Goal: Task Accomplishment & Management: Manage account settings

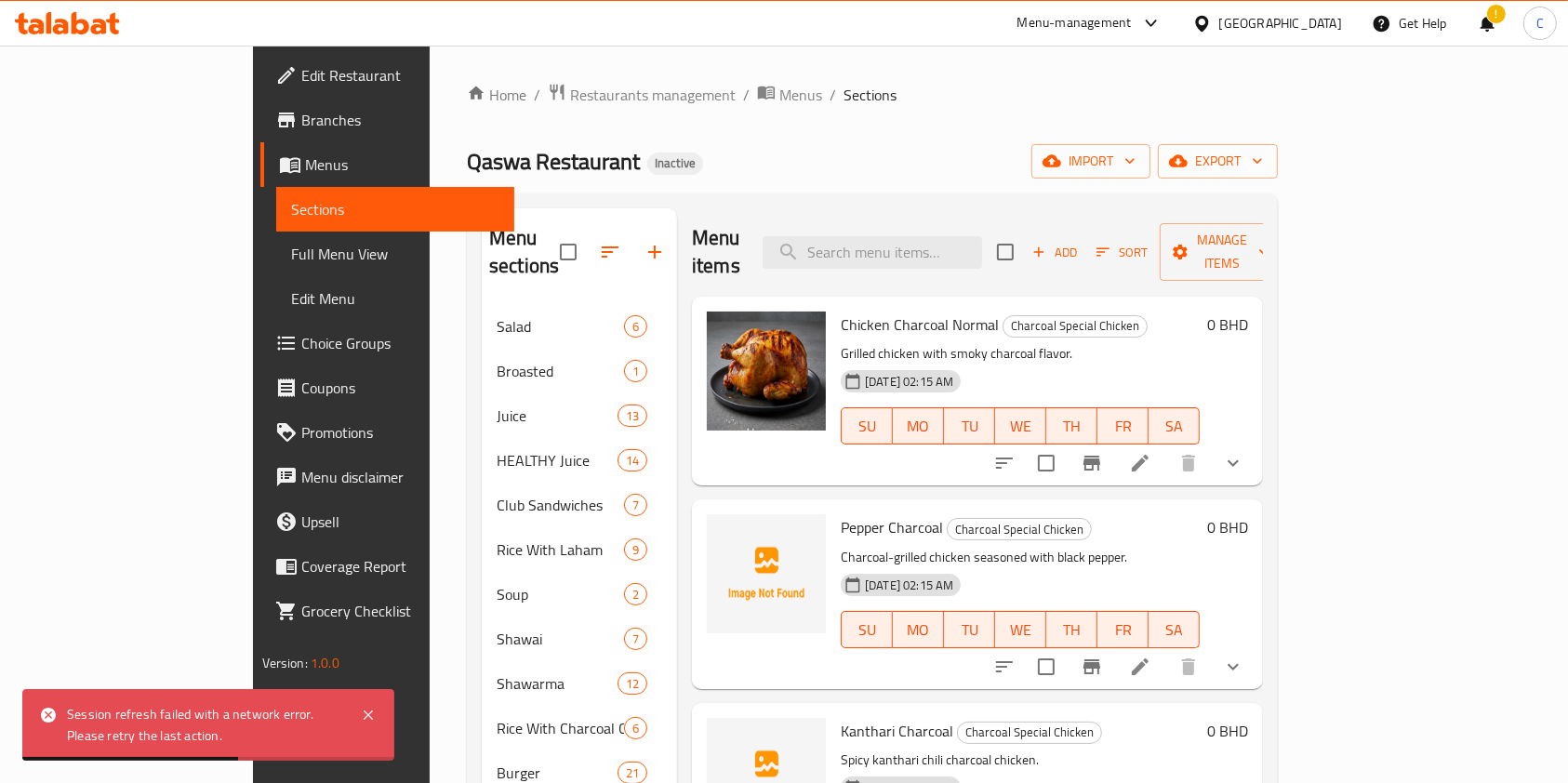
drag, startPoint x: 984, startPoint y: 98, endPoint x: 959, endPoint y: 96, distance: 25.1
click at [973, 98] on ol "Home / Restaurants management / Menus / Sections" at bounding box center [872, 95] width 811 height 24
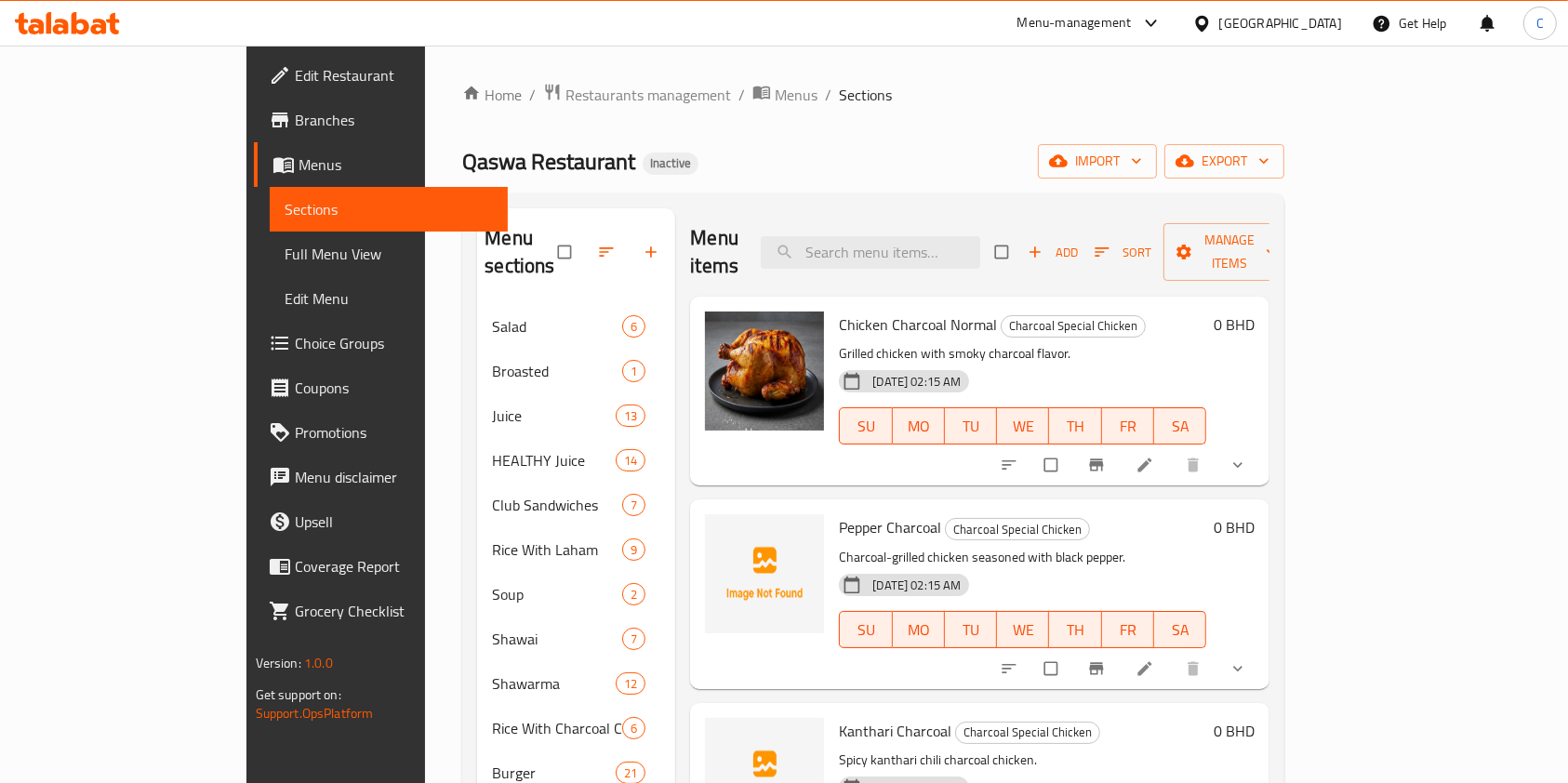
click at [101, 26] on icon at bounding box center [99, 26] width 16 height 16
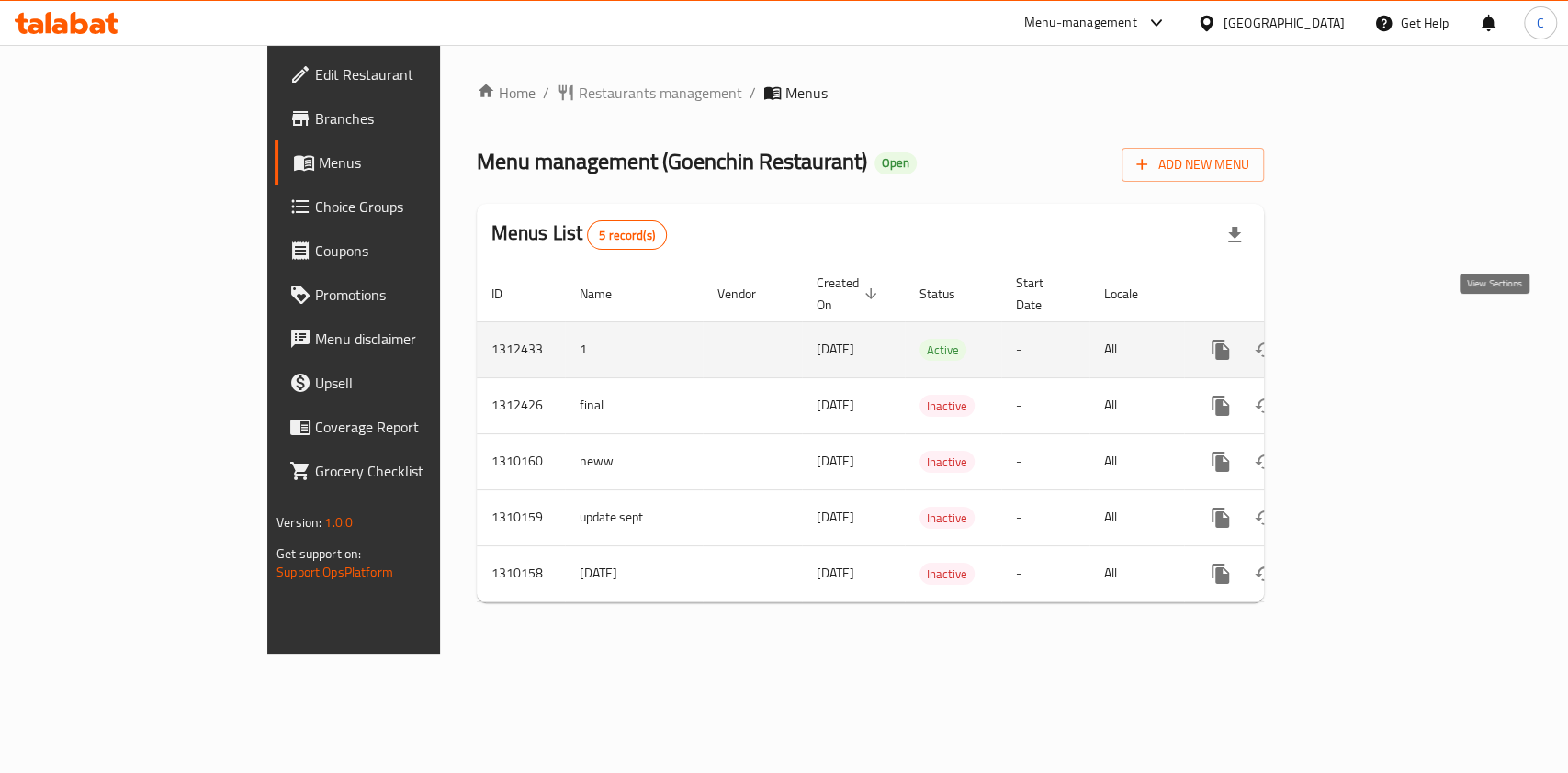
click at [1375, 343] on link "enhanced table" at bounding box center [1353, 350] width 44 height 44
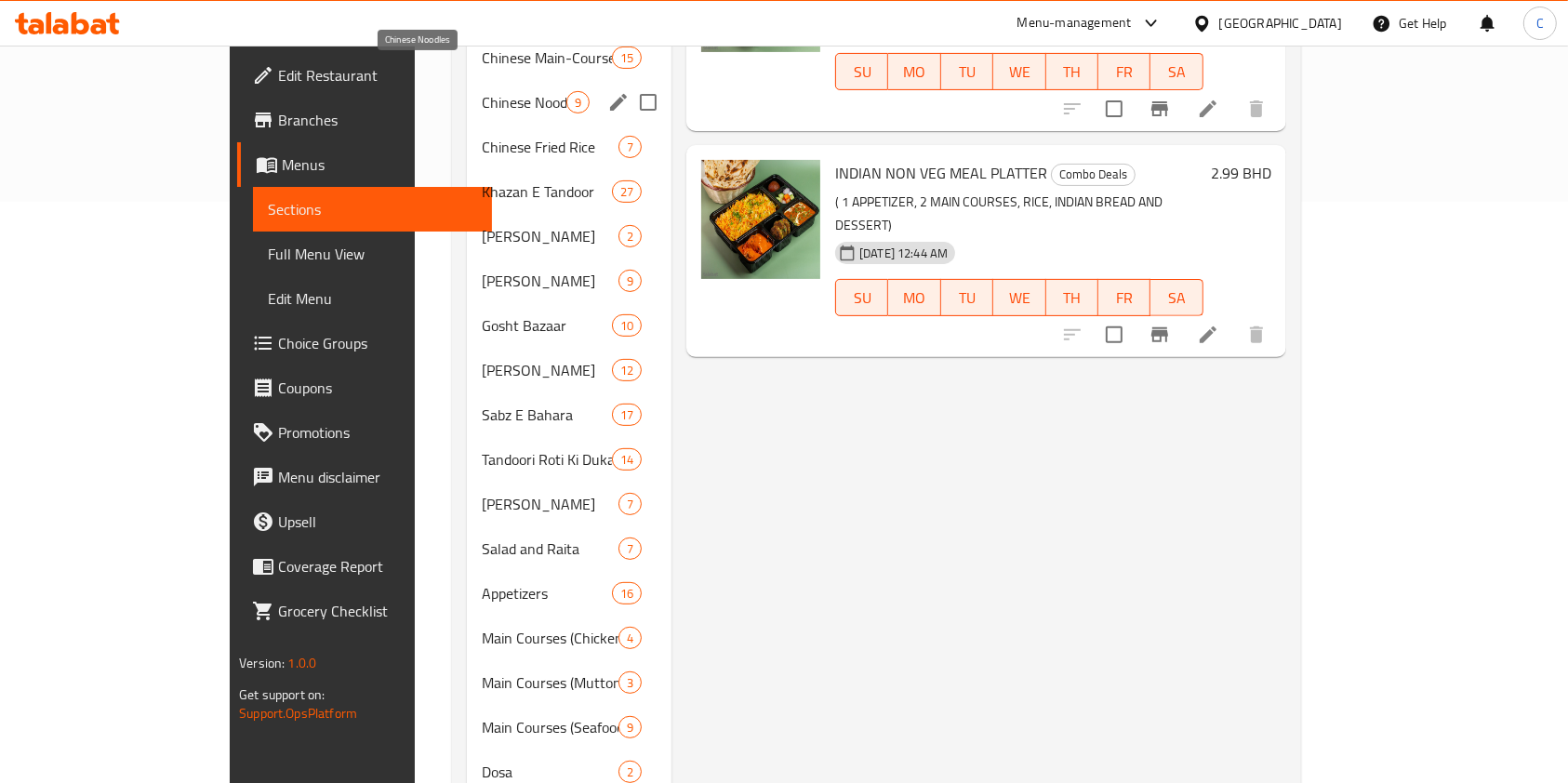
scroll to position [668, 0]
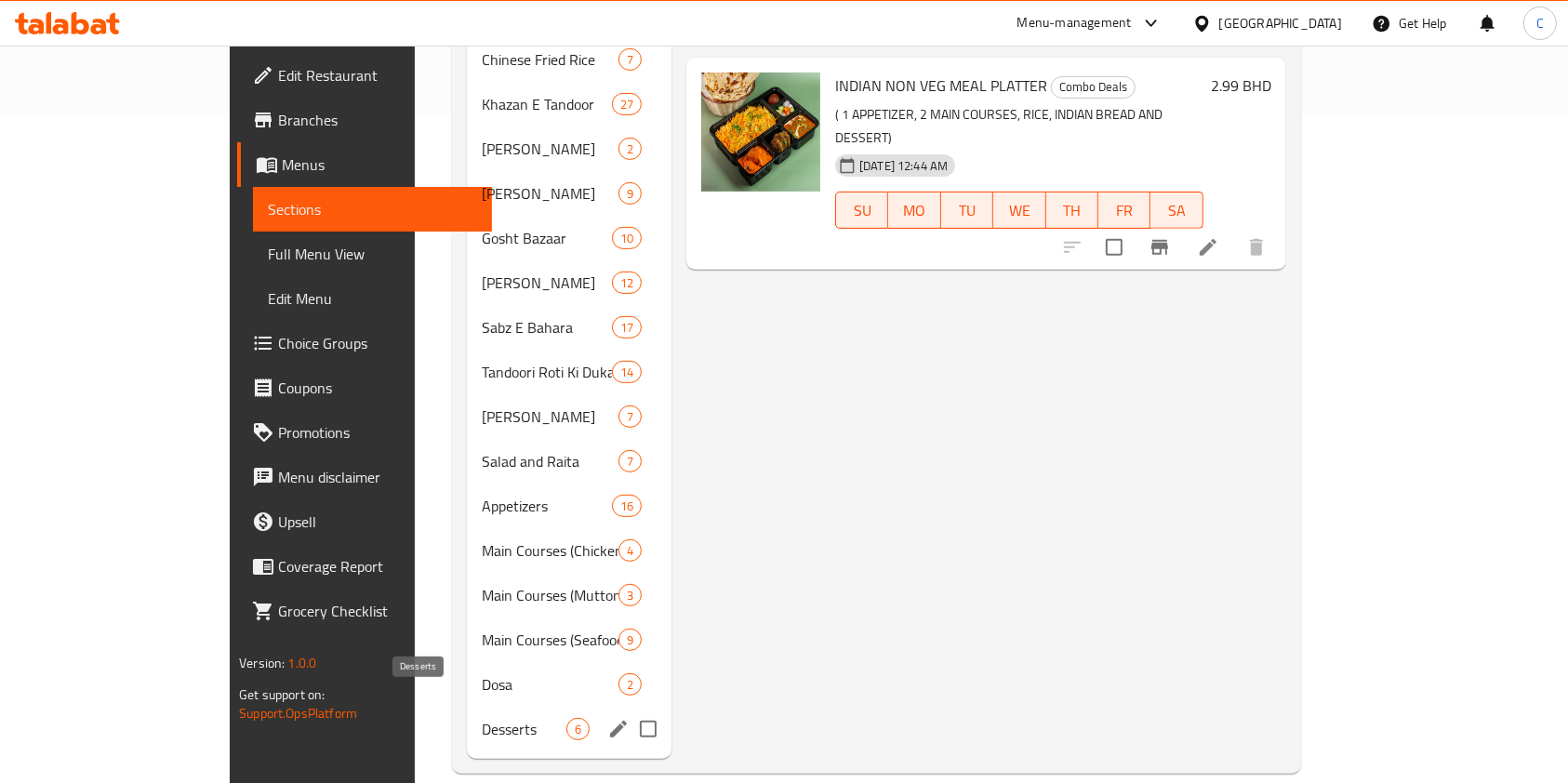
click at [481, 718] on span "Desserts" at bounding box center [523, 729] width 85 height 22
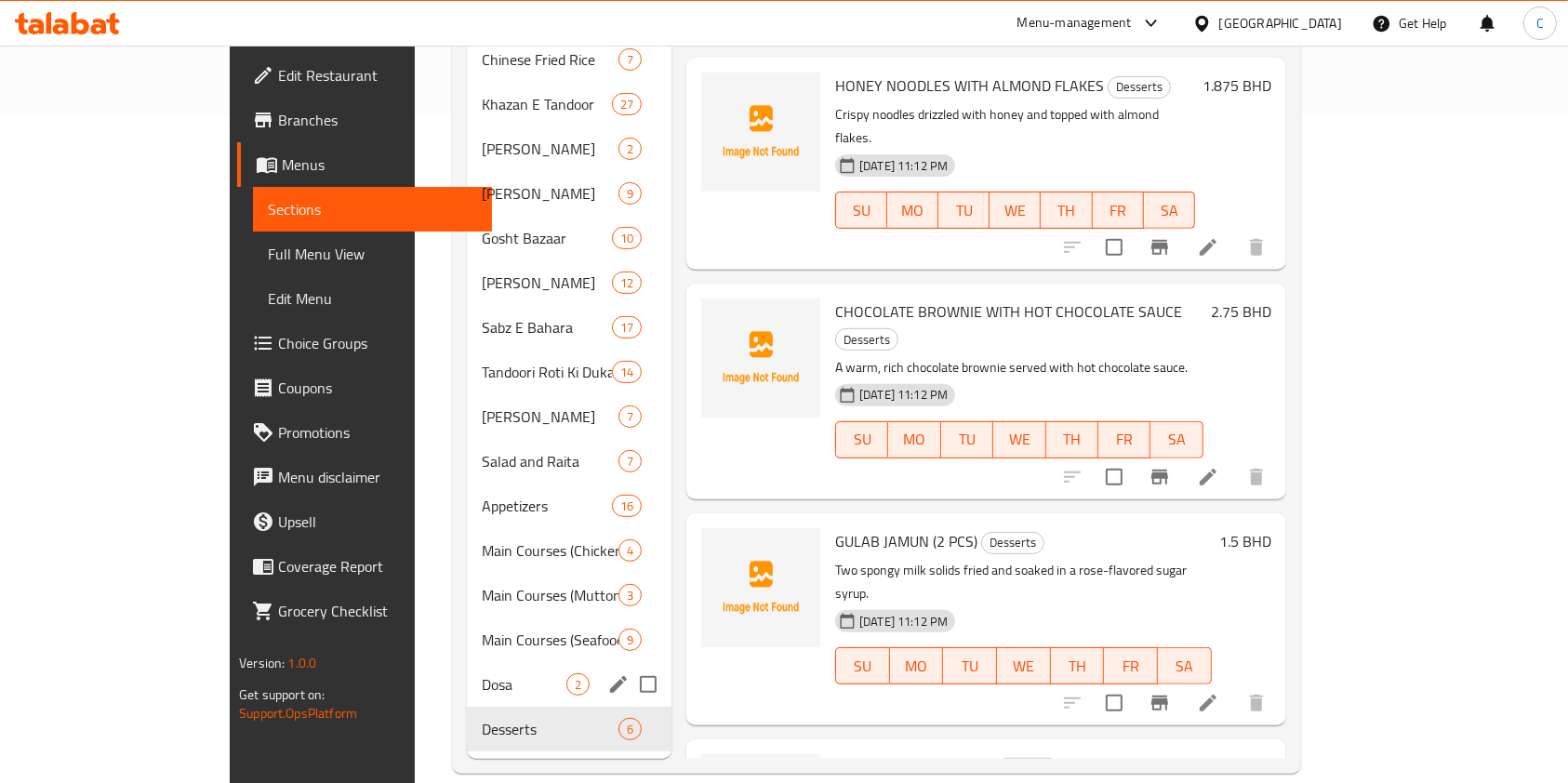
click at [466, 662] on div "Dosa 2" at bounding box center [569, 684] width 205 height 45
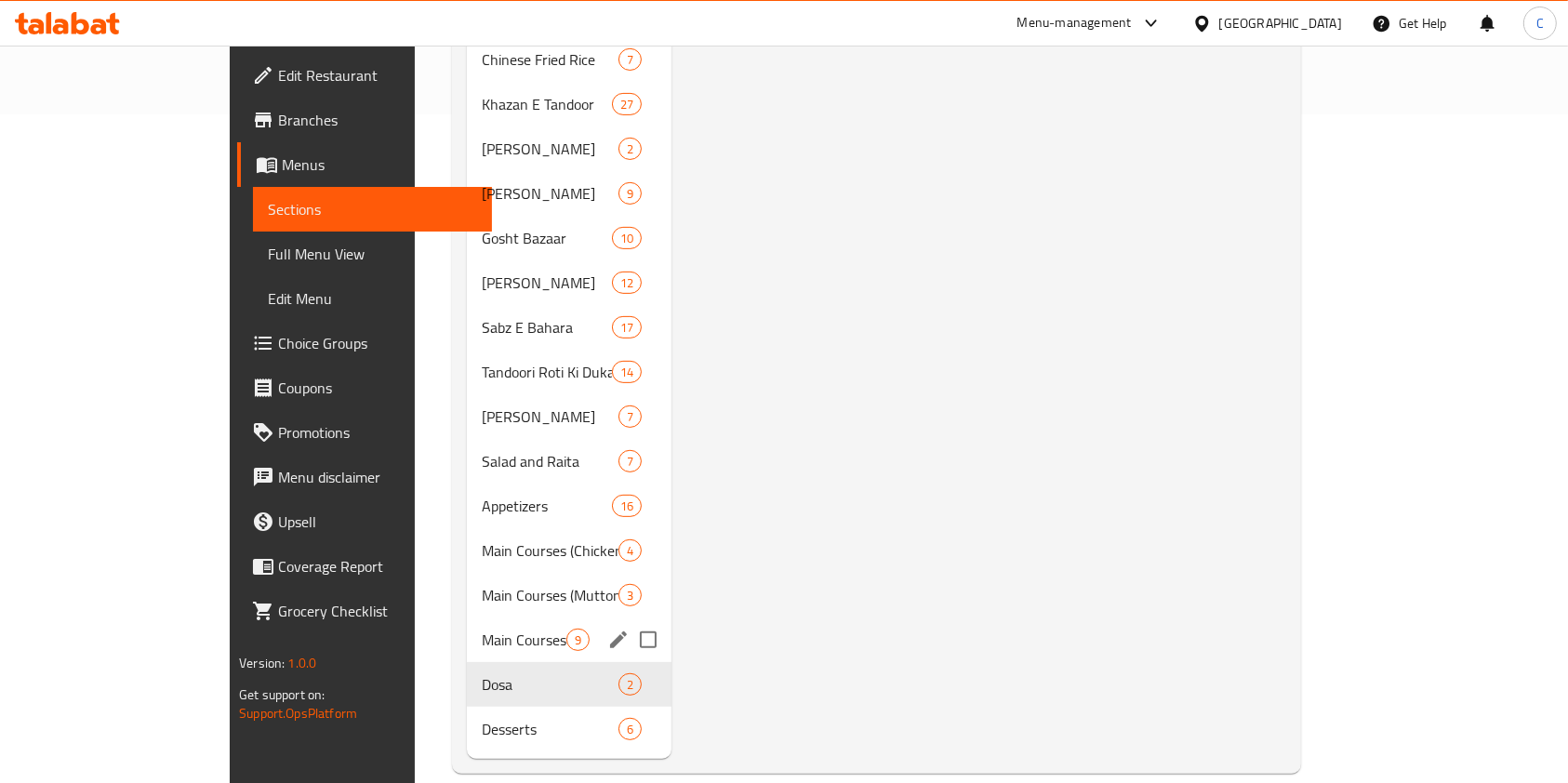
click at [466, 628] on div "Main Courses (Seafood) 9" at bounding box center [569, 640] width 205 height 45
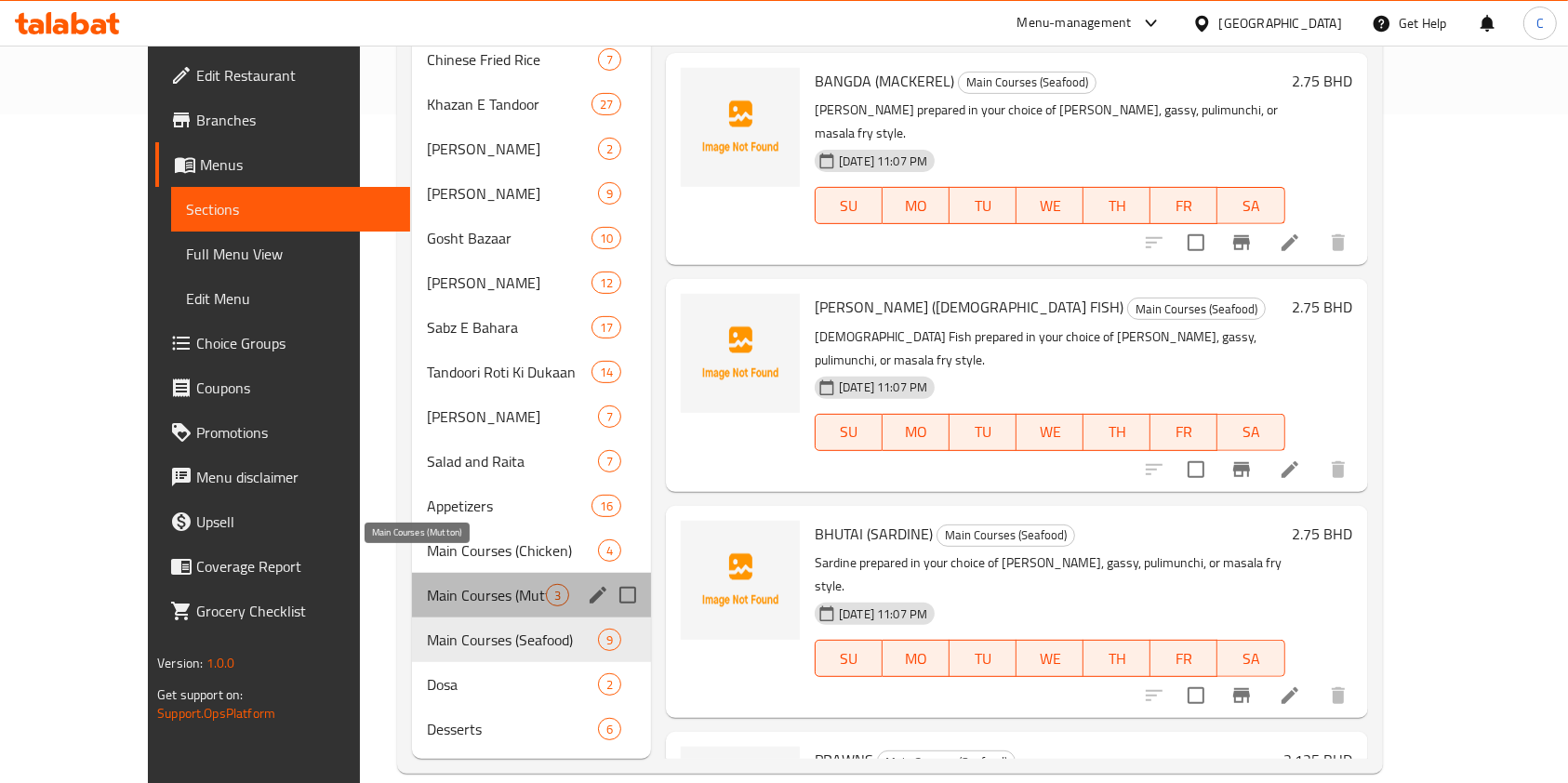
click at [426, 584] on span "Main Courses (Mutton)" at bounding box center [486, 595] width 119 height 22
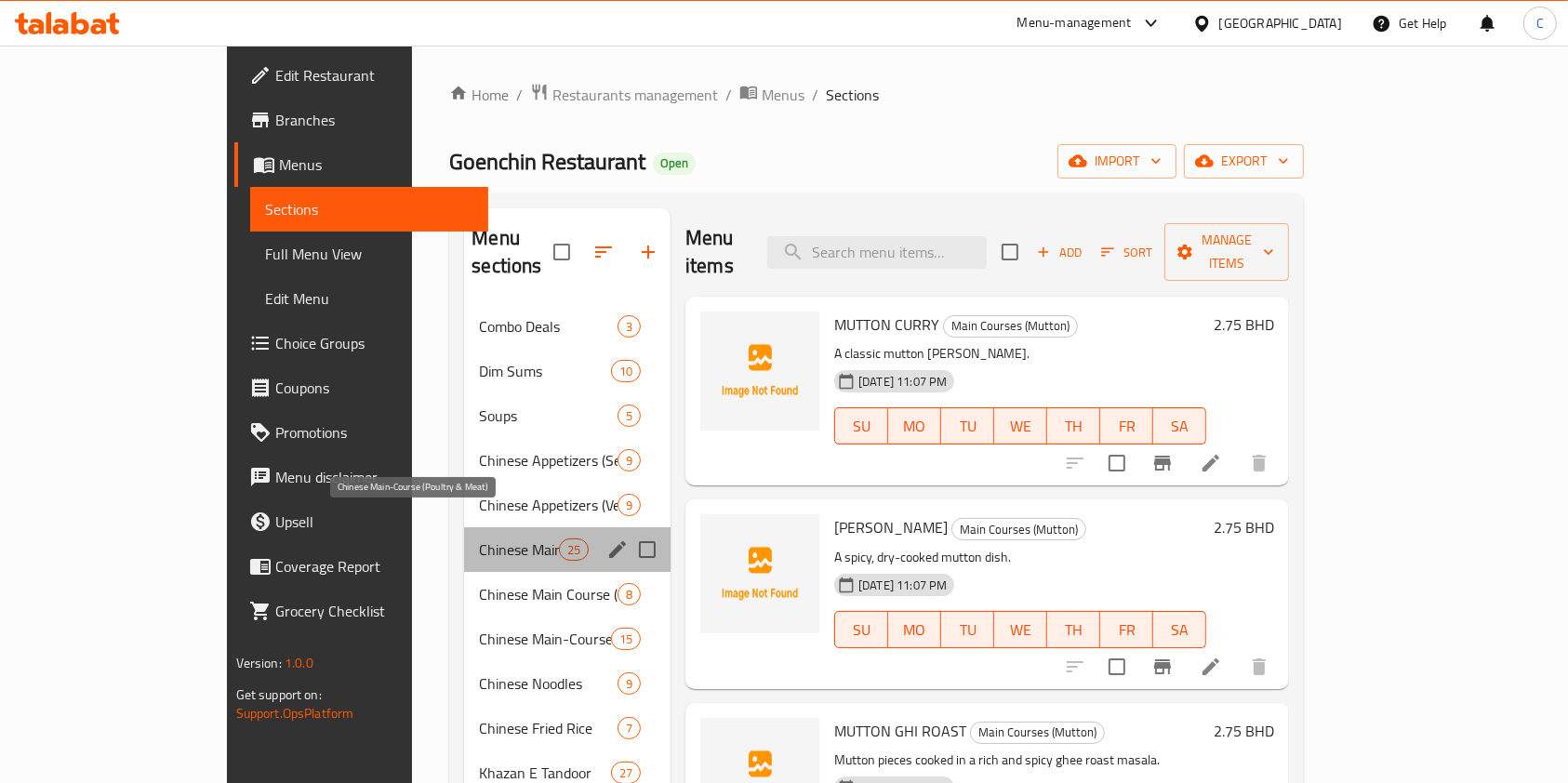
click at [479, 538] on span "Chinese Main-Course (Poultry & Meat)" at bounding box center [518, 549] width 79 height 22
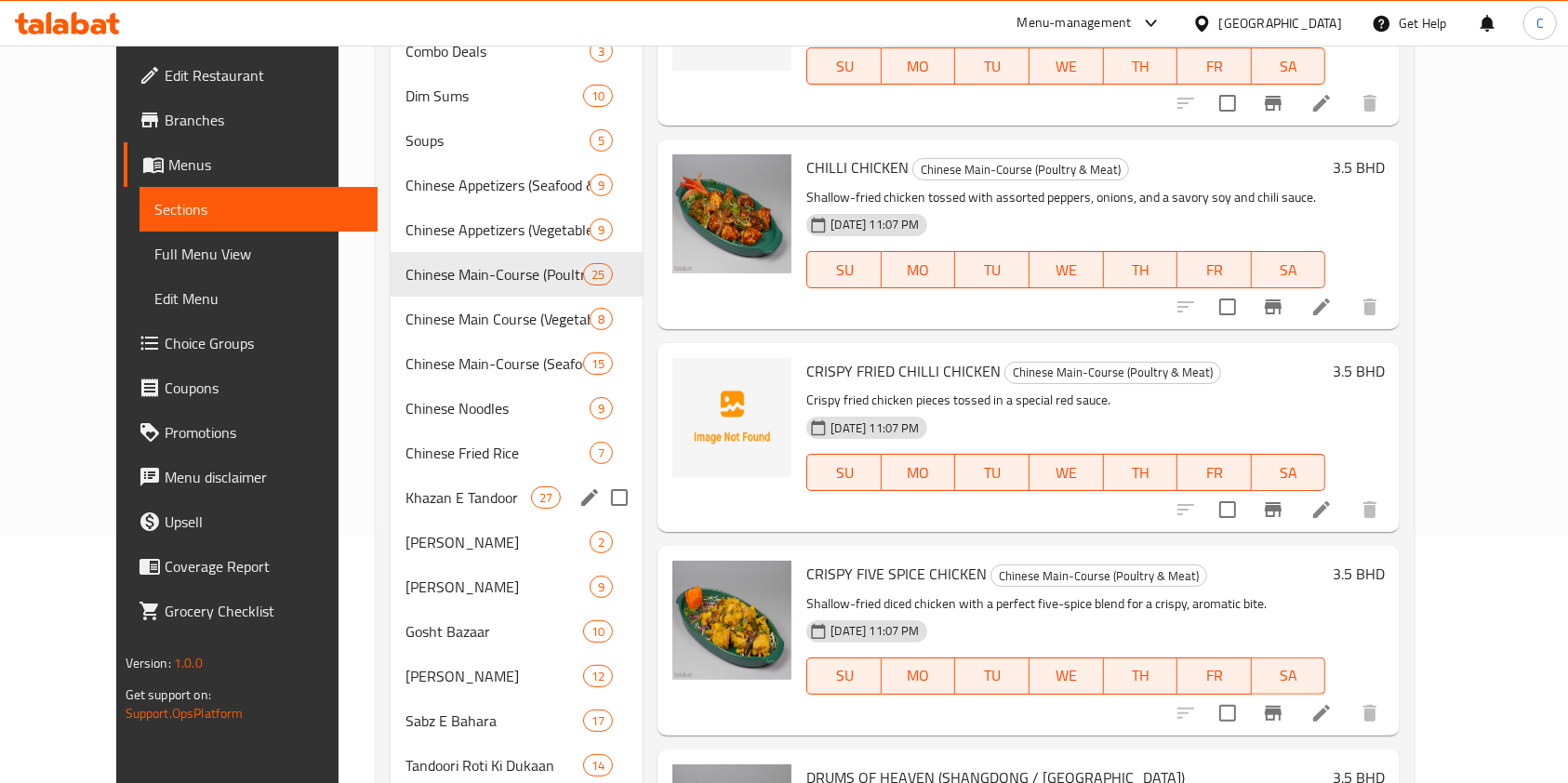
scroll to position [124, 0]
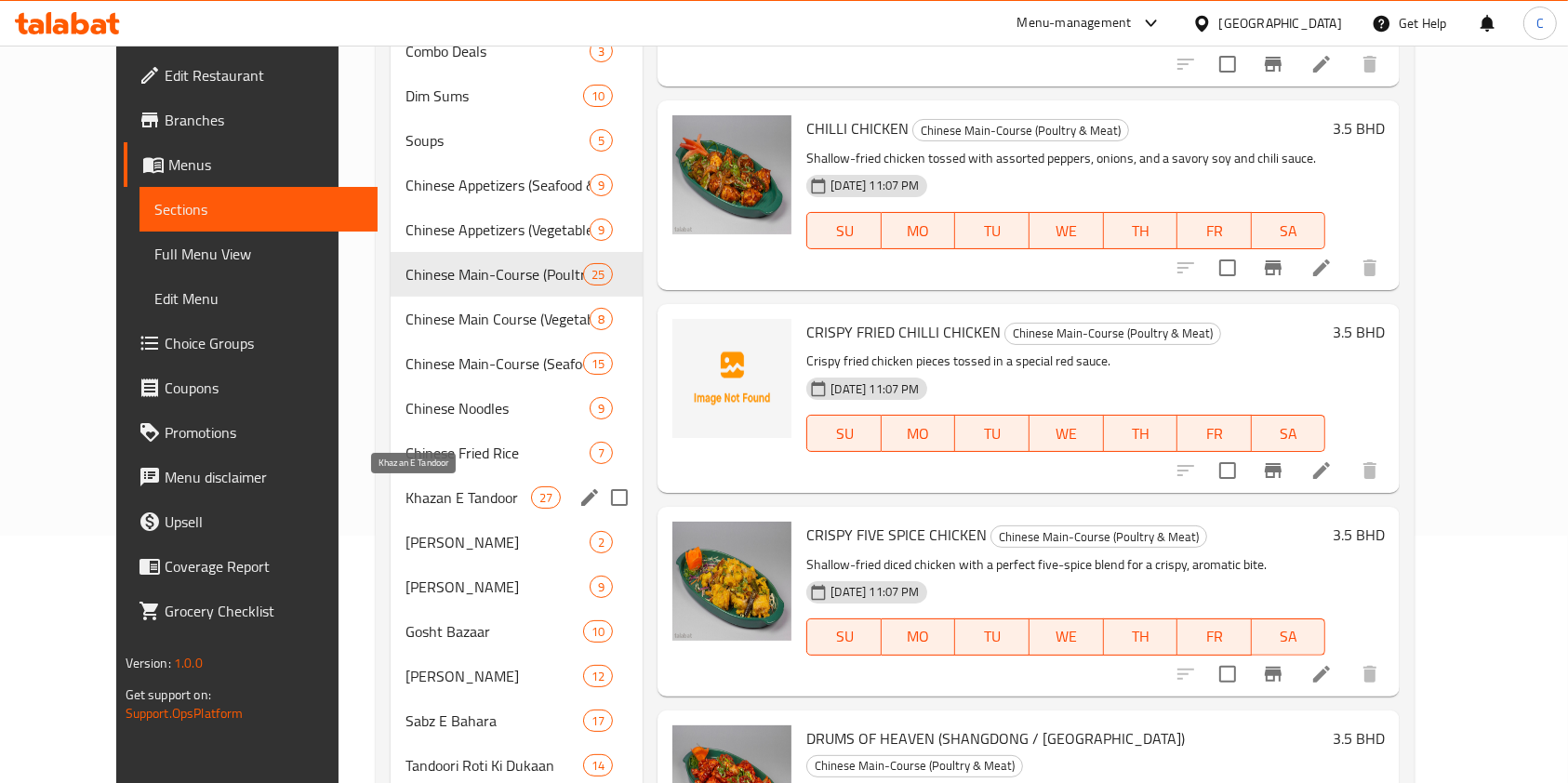
click at [453, 494] on span "Khazan E Tandoor" at bounding box center [467, 497] width 126 height 22
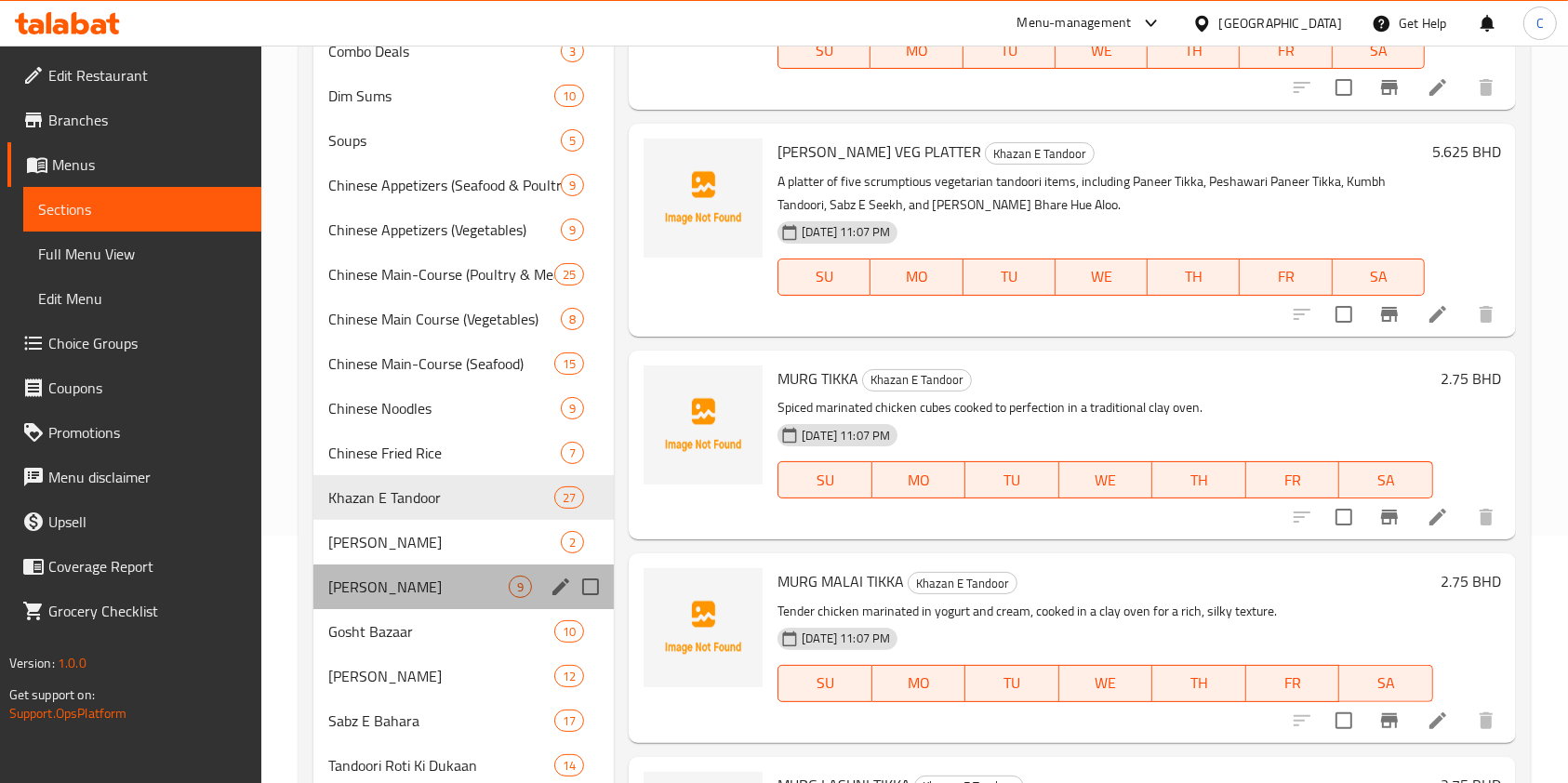
click at [417, 564] on div "Samundari Khazana 9" at bounding box center [464, 587] width 301 height 45
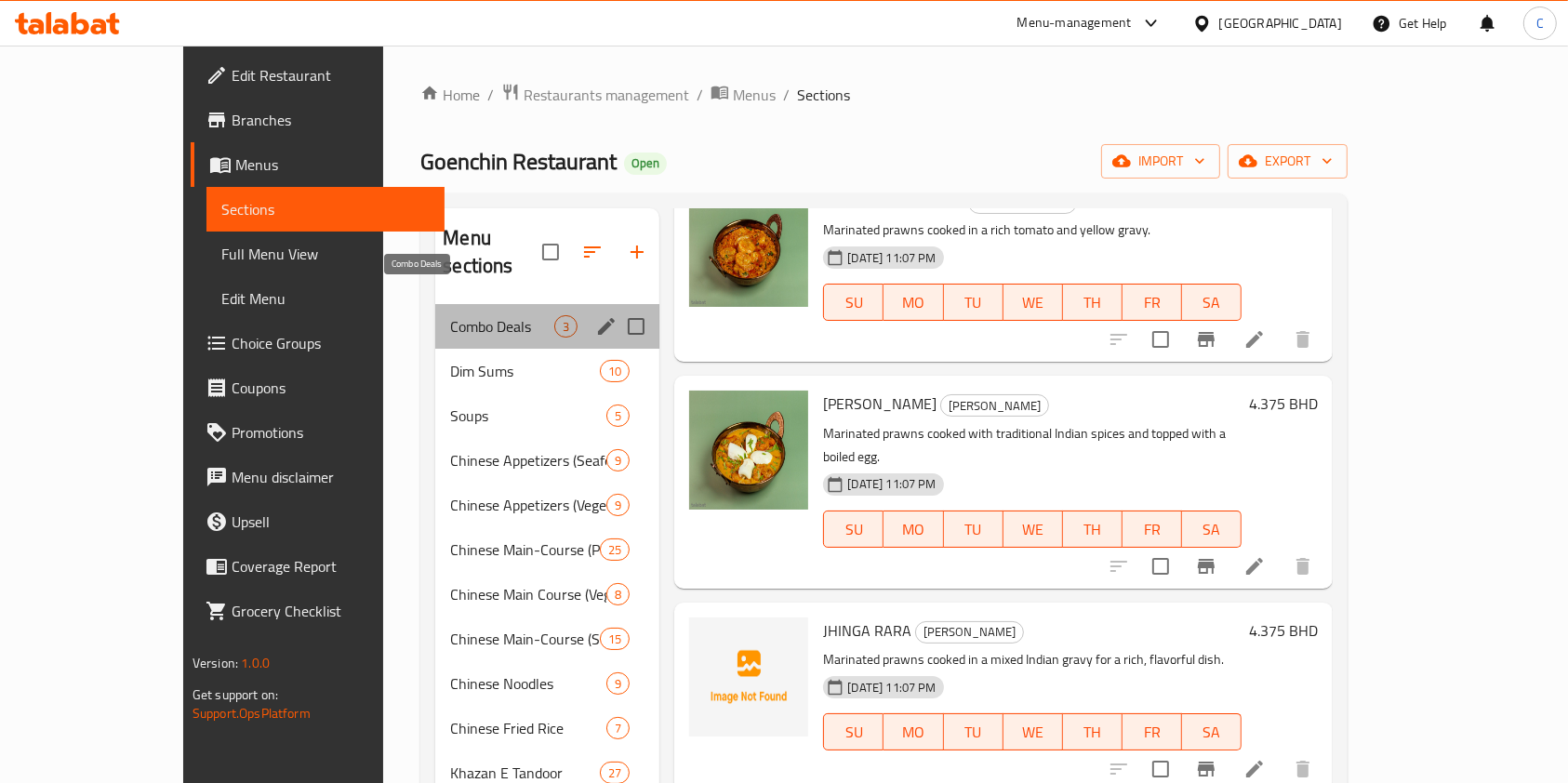
click at [450, 316] on span "Combo Deals" at bounding box center [502, 327] width 104 height 22
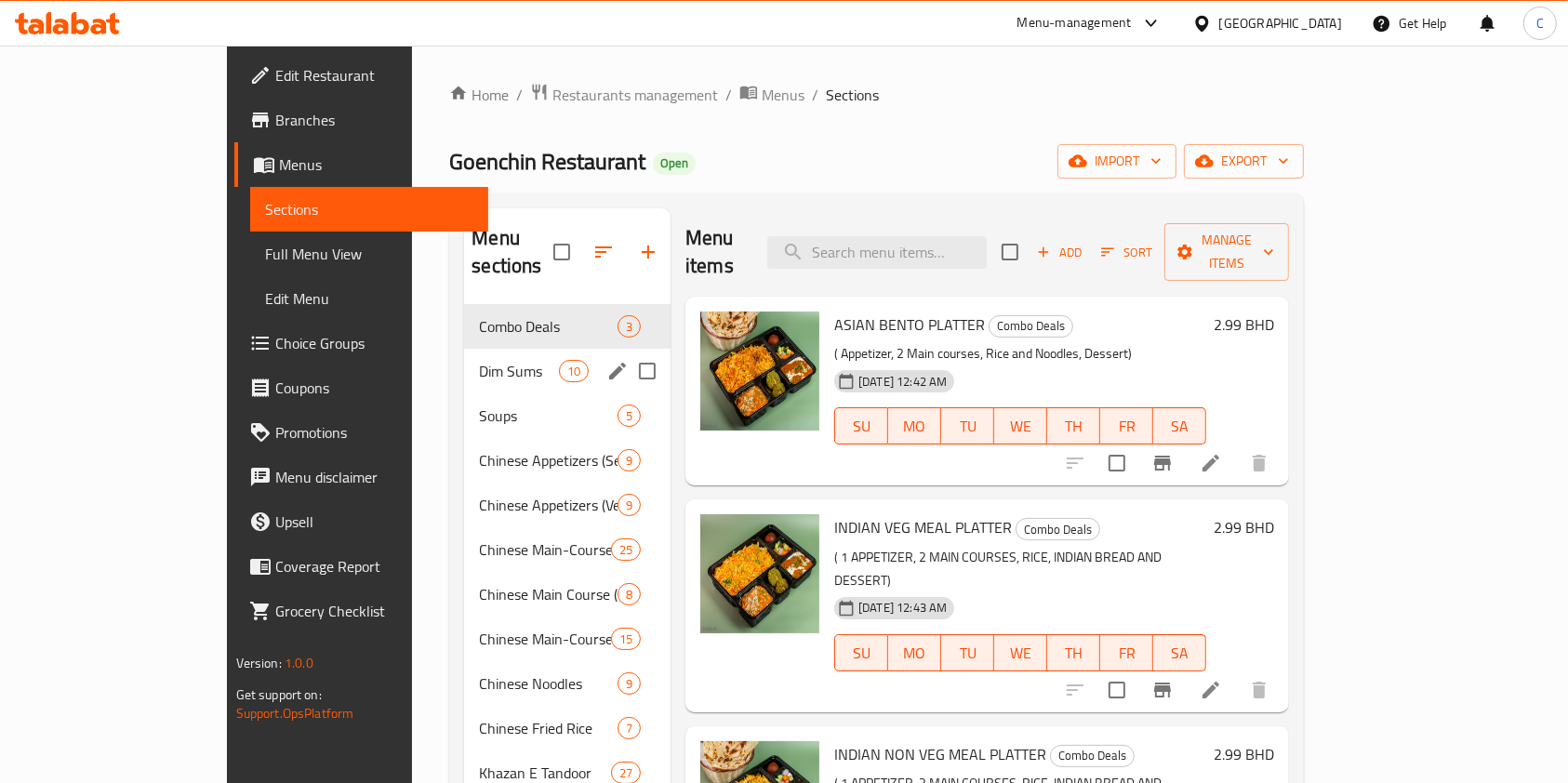
click at [464, 348] on div "Dim Sums 10" at bounding box center [567, 371] width 207 height 45
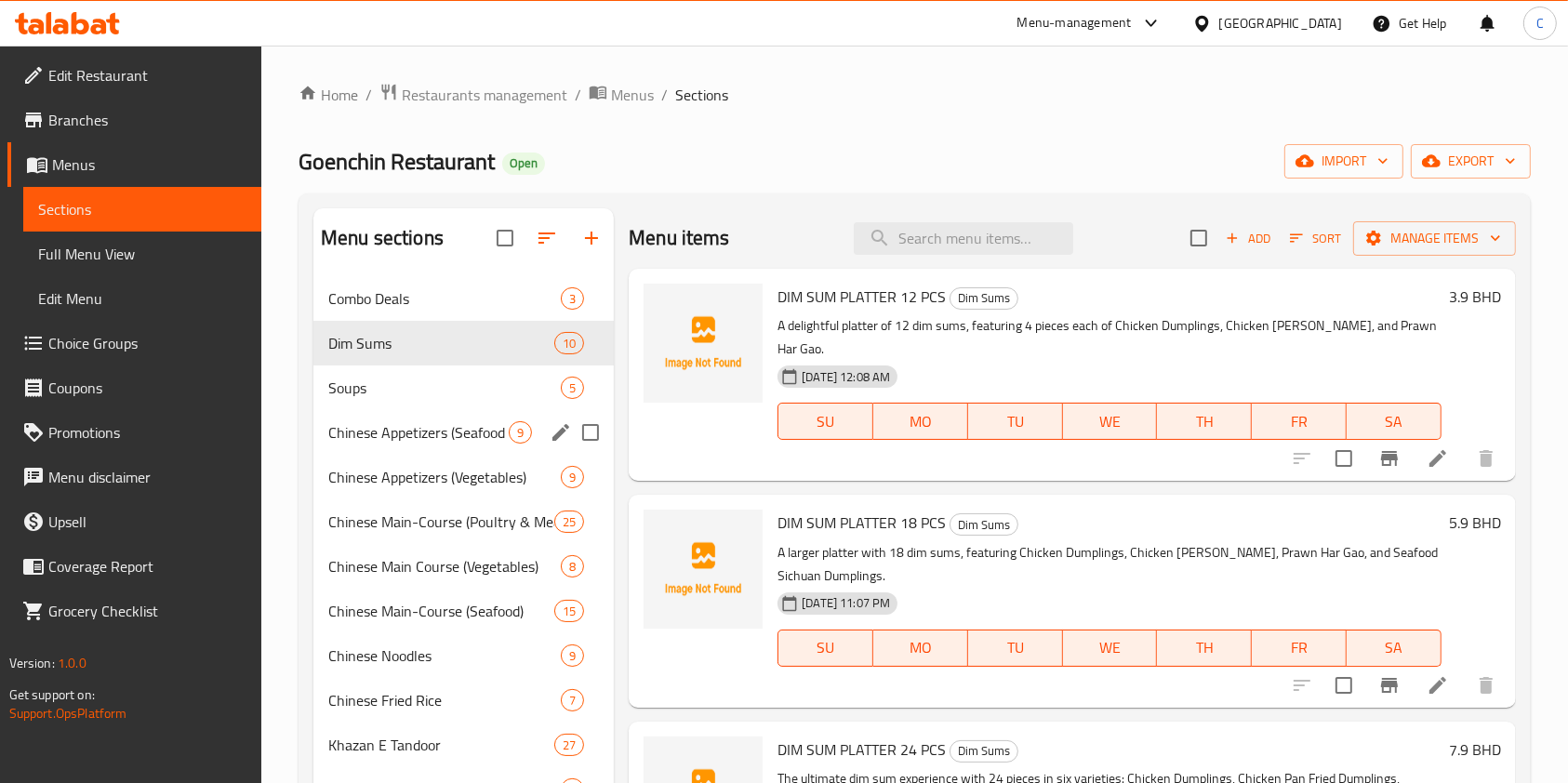
click at [468, 423] on span "Chinese Appetizers (Seafood & Poultry)" at bounding box center [419, 432] width 181 height 22
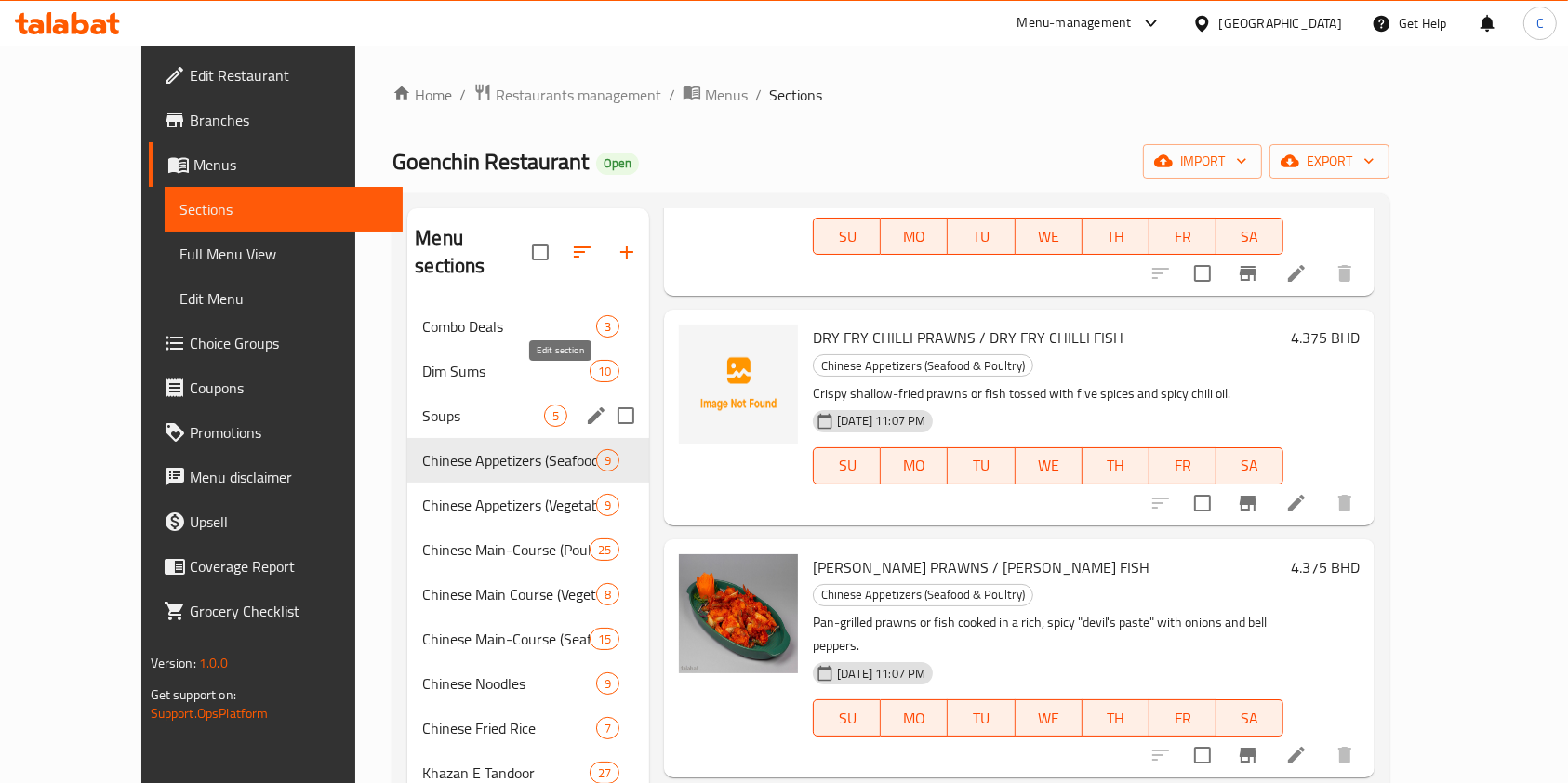
scroll to position [619, 0]
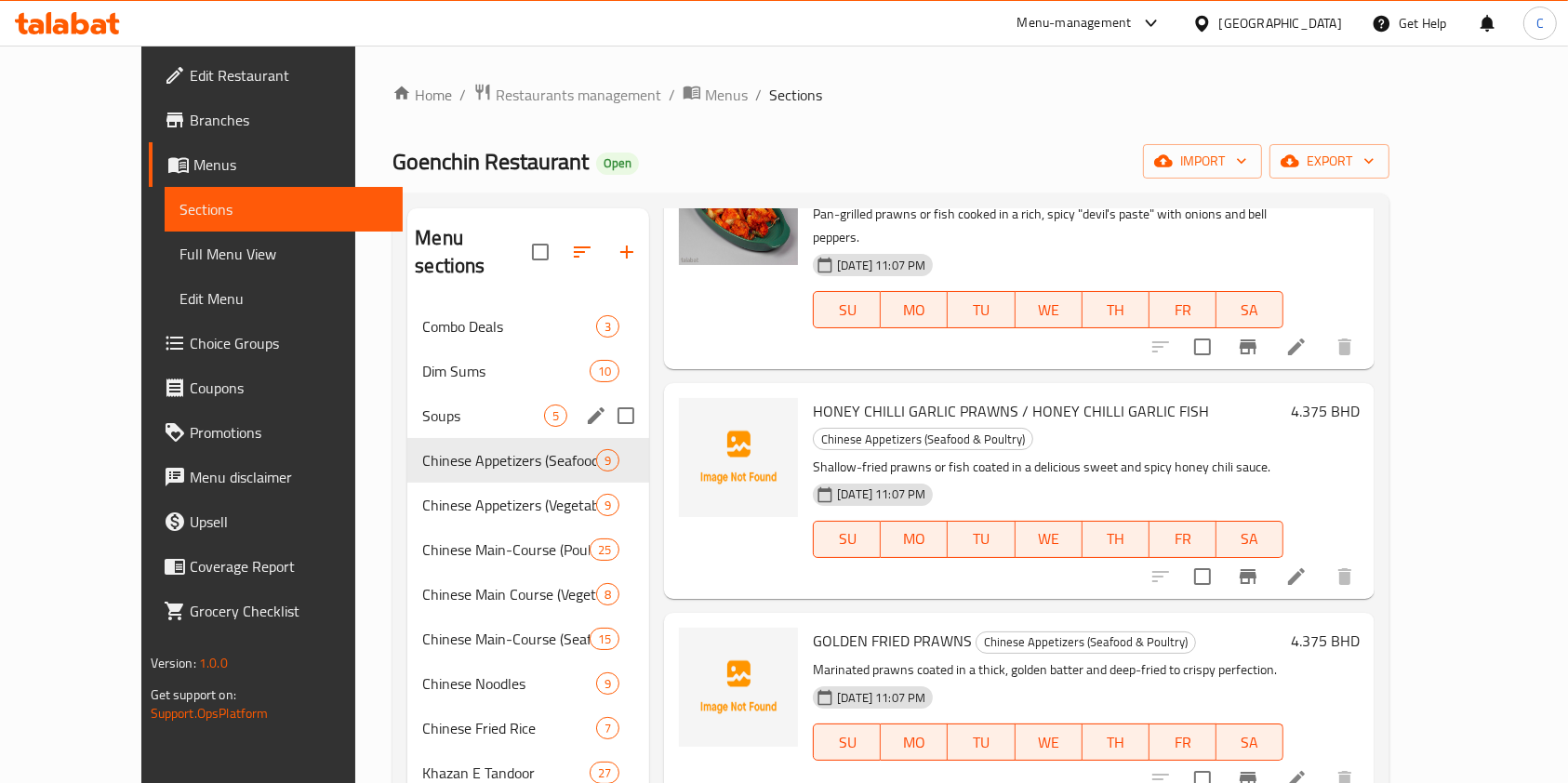
click at [407, 353] on div "Dim Sums 10" at bounding box center [528, 371] width 242 height 45
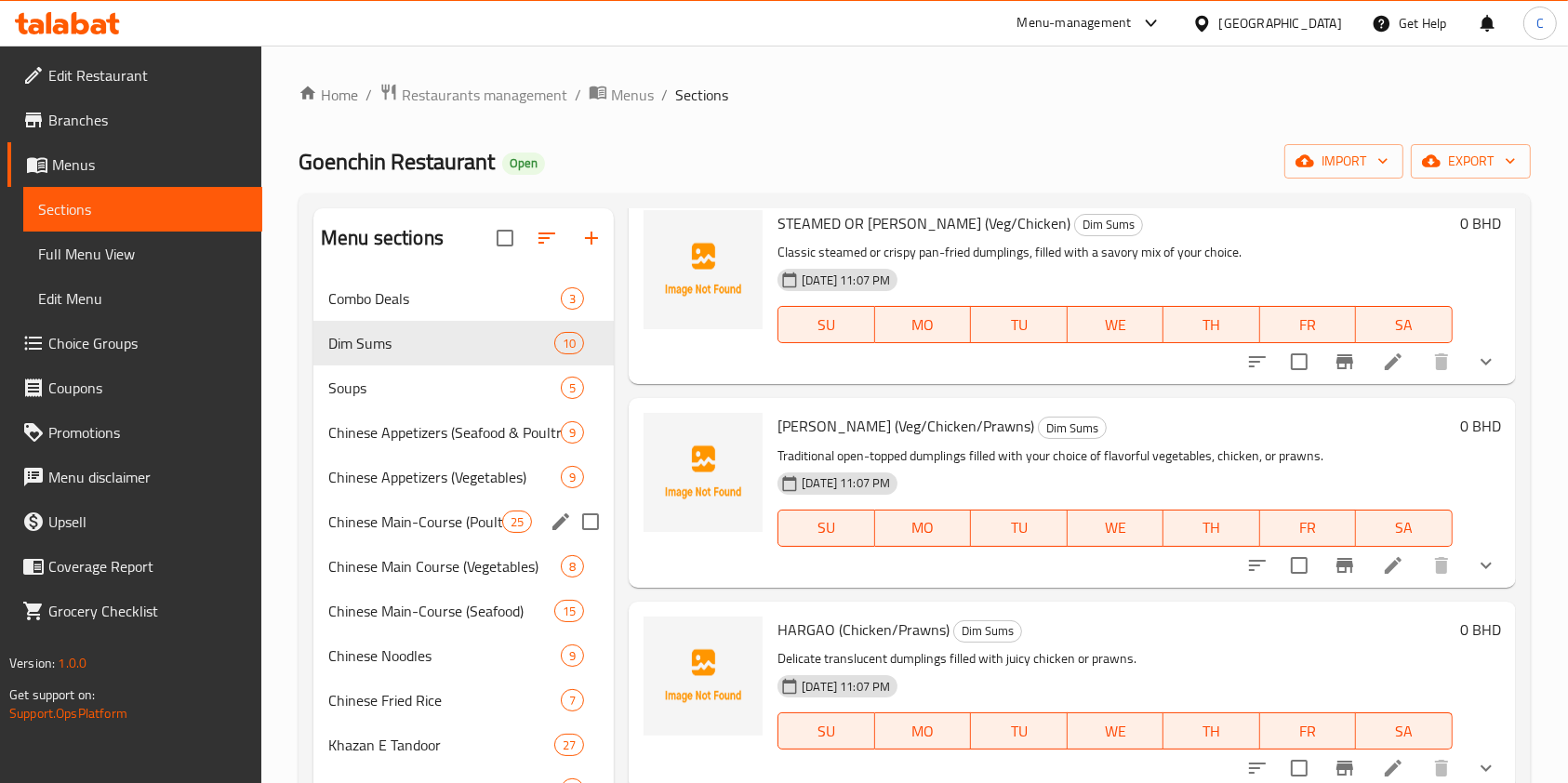
scroll to position [668, 0]
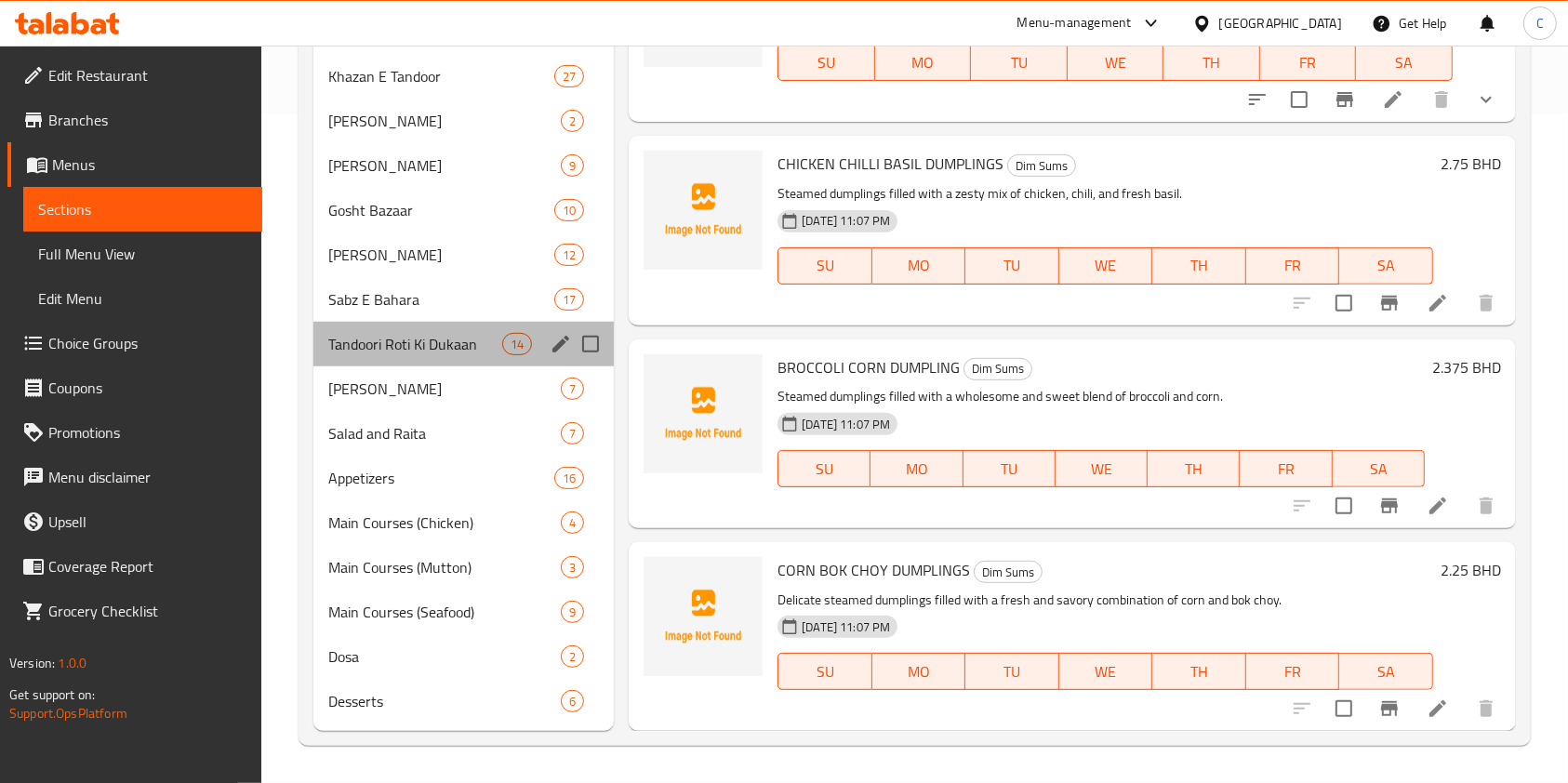
click at [393, 364] on div "Tandoori Roti Ki Dukaan 14" at bounding box center [464, 344] width 301 height 45
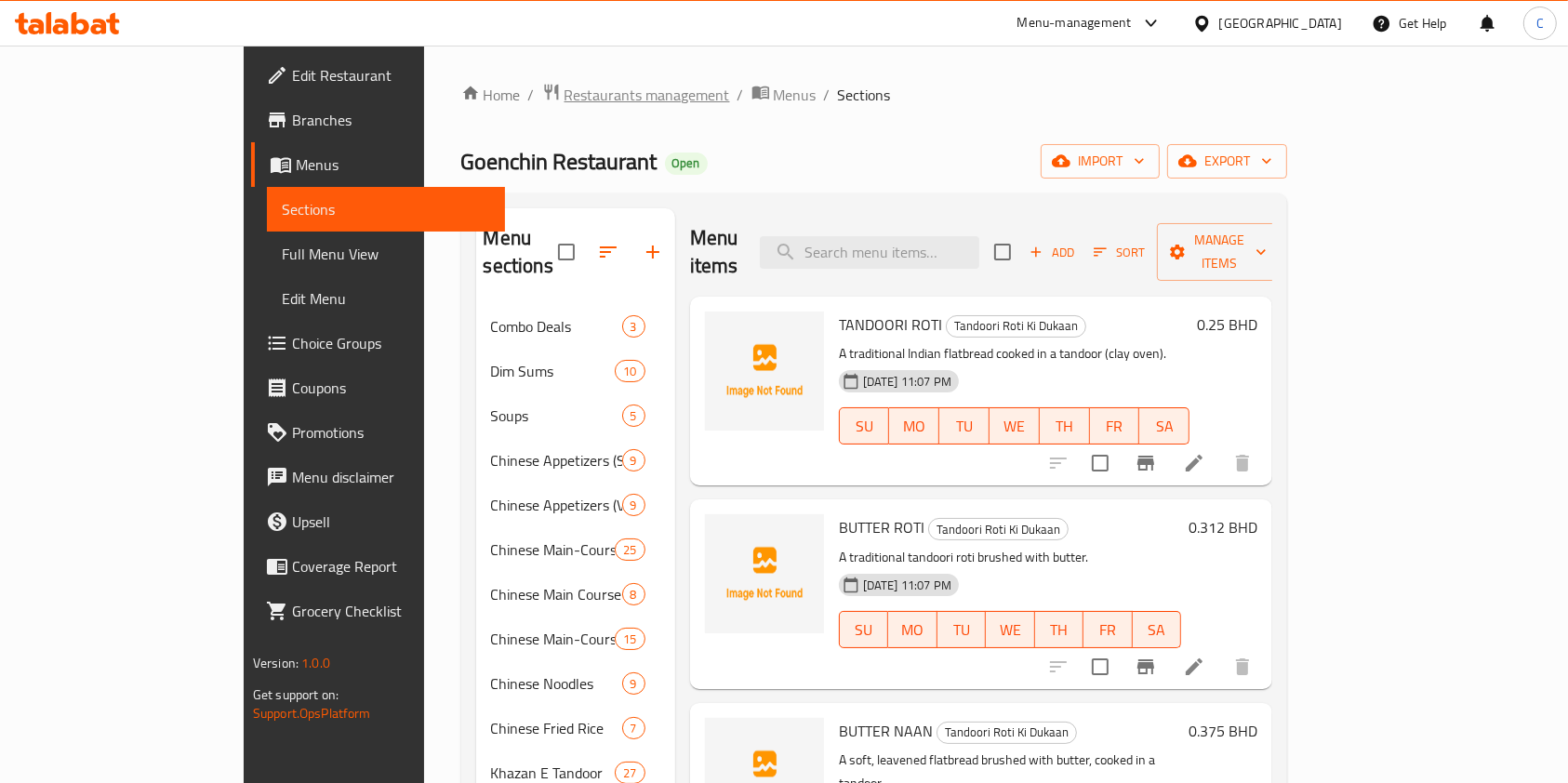
click at [564, 102] on span "Restaurants management" at bounding box center [647, 95] width 166 height 22
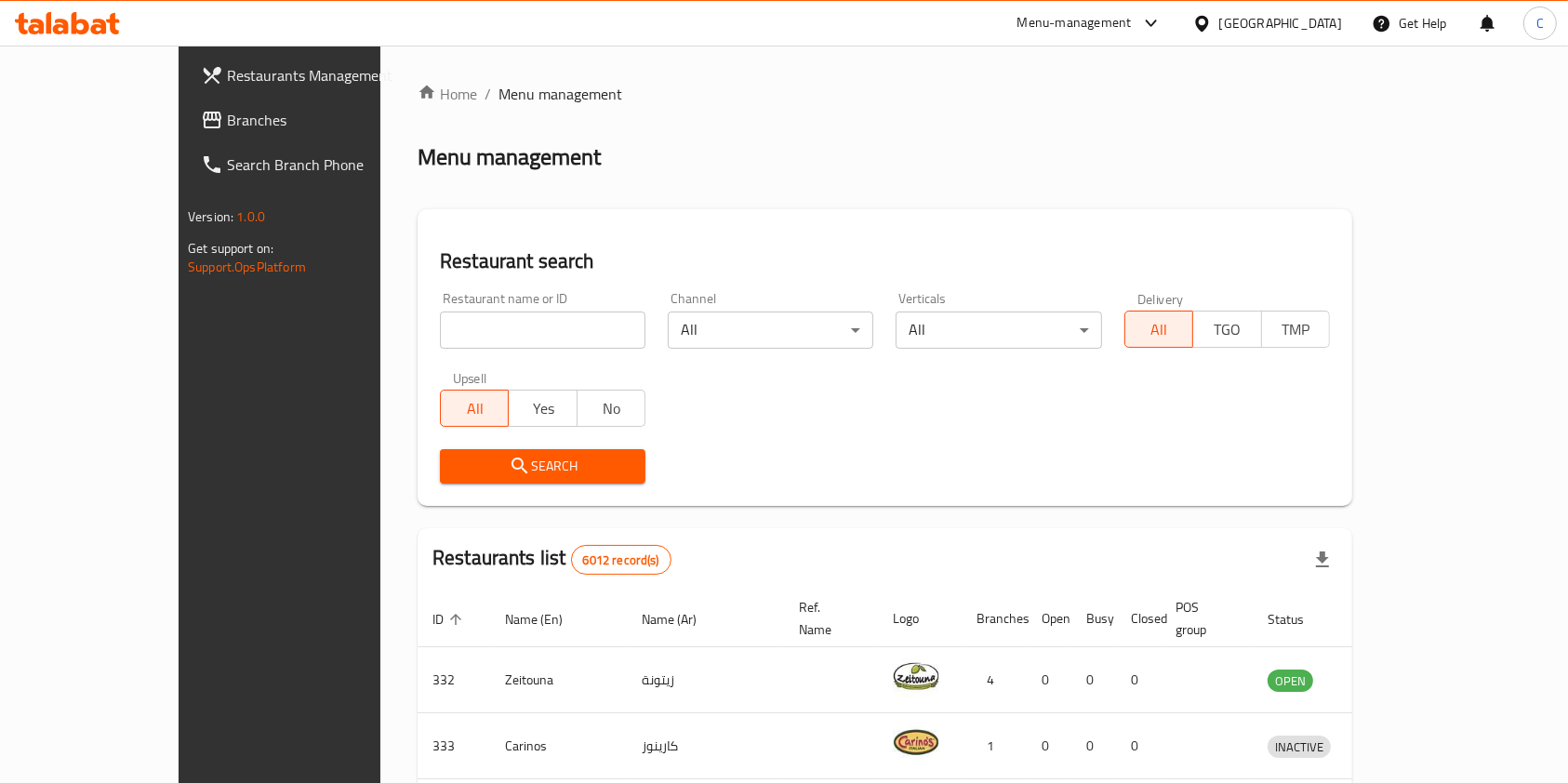
click at [496, 362] on div "Upsell All Yes No" at bounding box center [542, 398] width 228 height 78
drag, startPoint x: 486, startPoint y: 346, endPoint x: 485, endPoint y: 337, distance: 9.1
click at [486, 345] on input "search" at bounding box center [542, 331] width 206 height 37
type input "Qaswa"
click at [504, 472] on span "Search" at bounding box center [542, 466] width 176 height 23
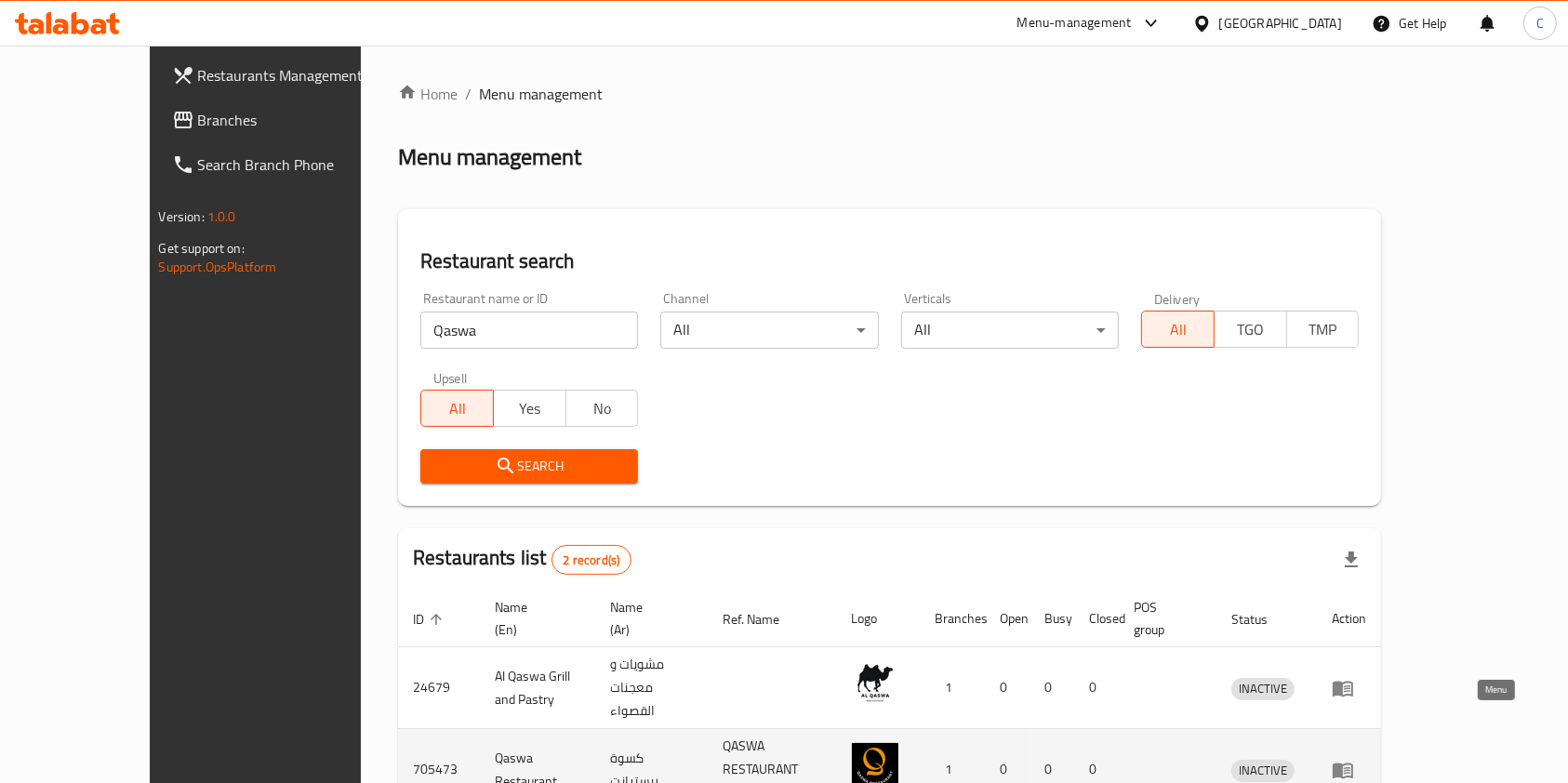
click at [1353, 763] on icon "enhanced table" at bounding box center [1343, 770] width 20 height 16
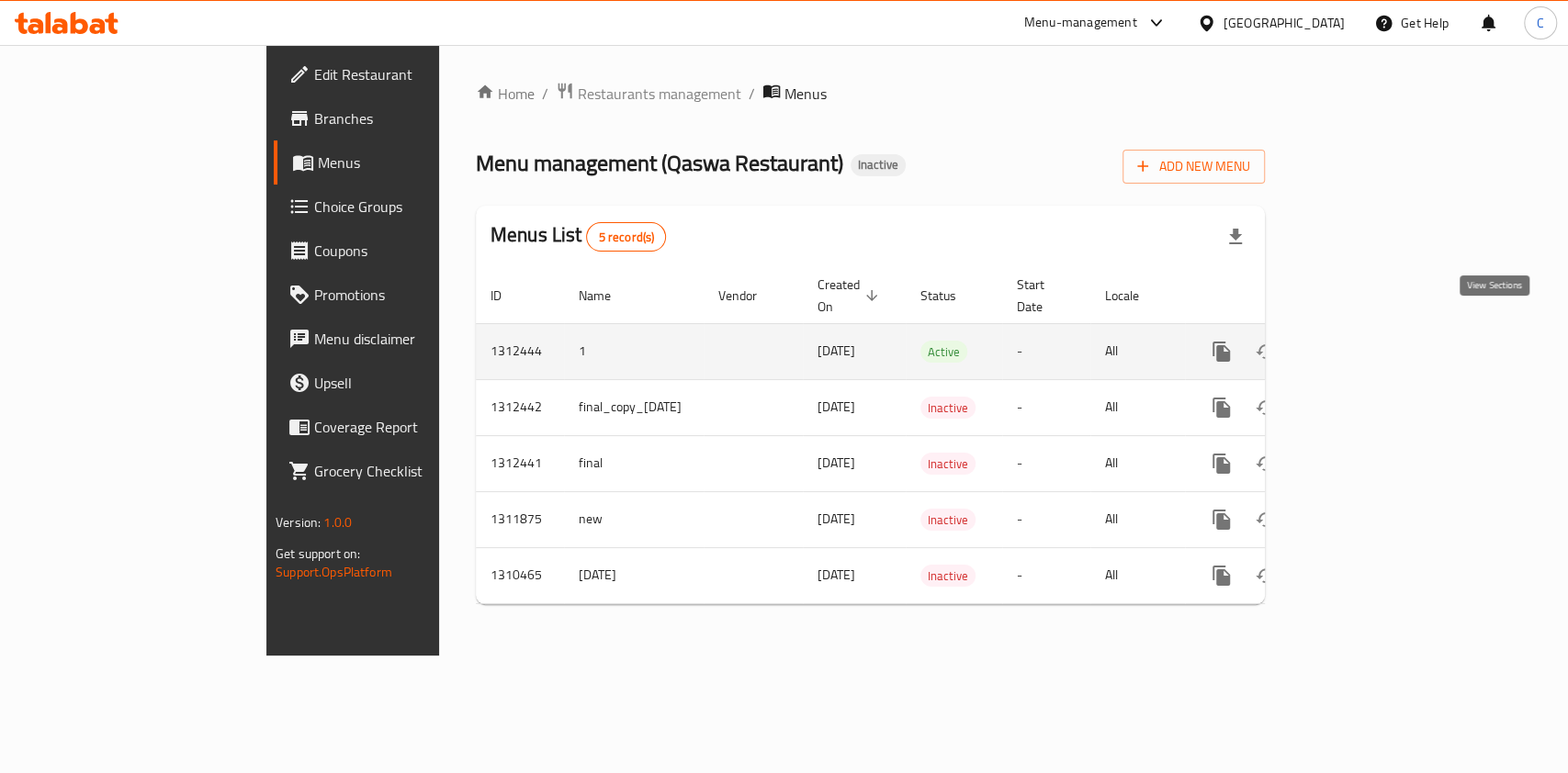
click at [1365, 340] on icon "enhanced table" at bounding box center [1354, 351] width 22 height 22
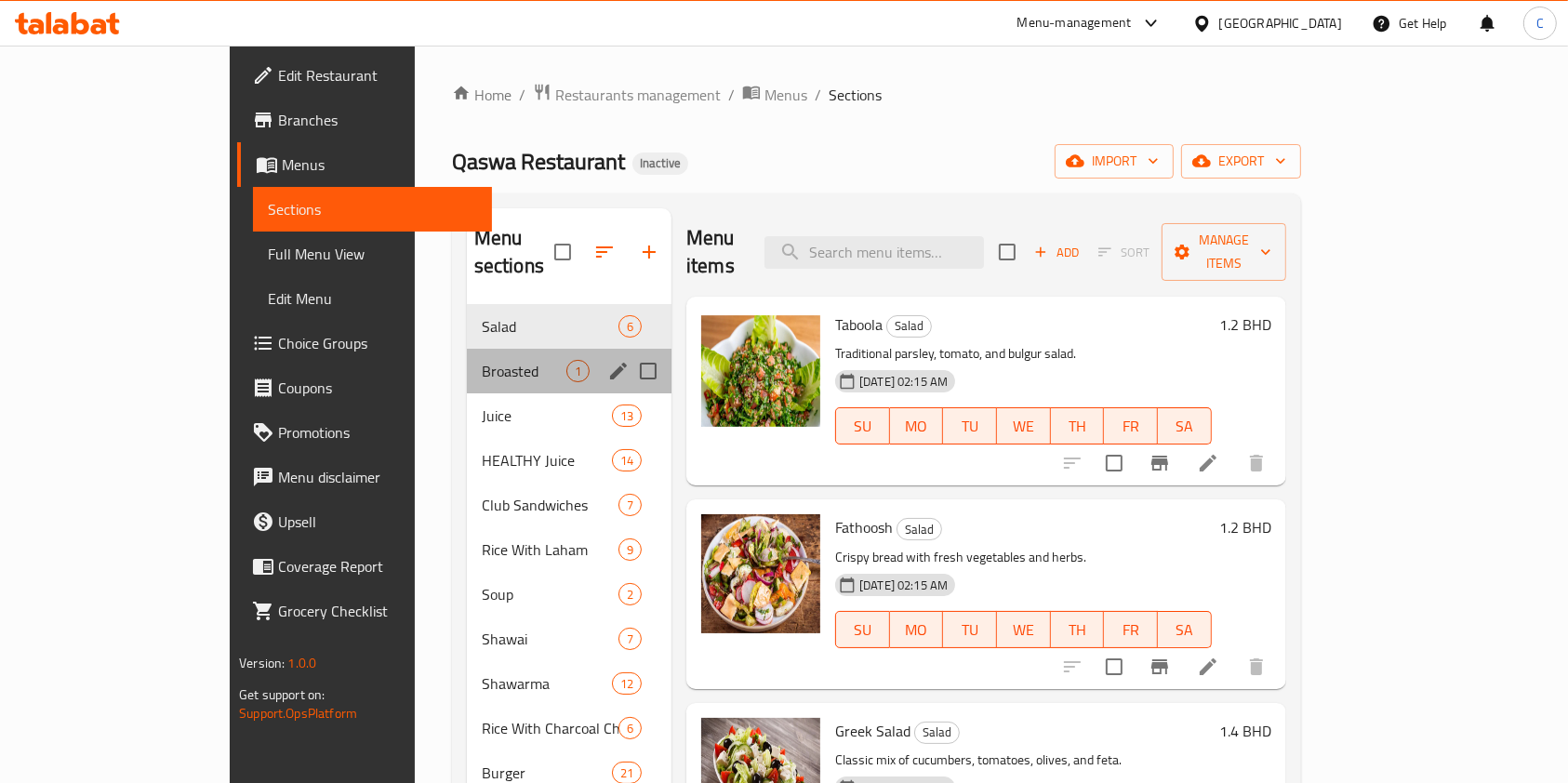
click at [466, 355] on div "Broasted 1" at bounding box center [569, 371] width 205 height 45
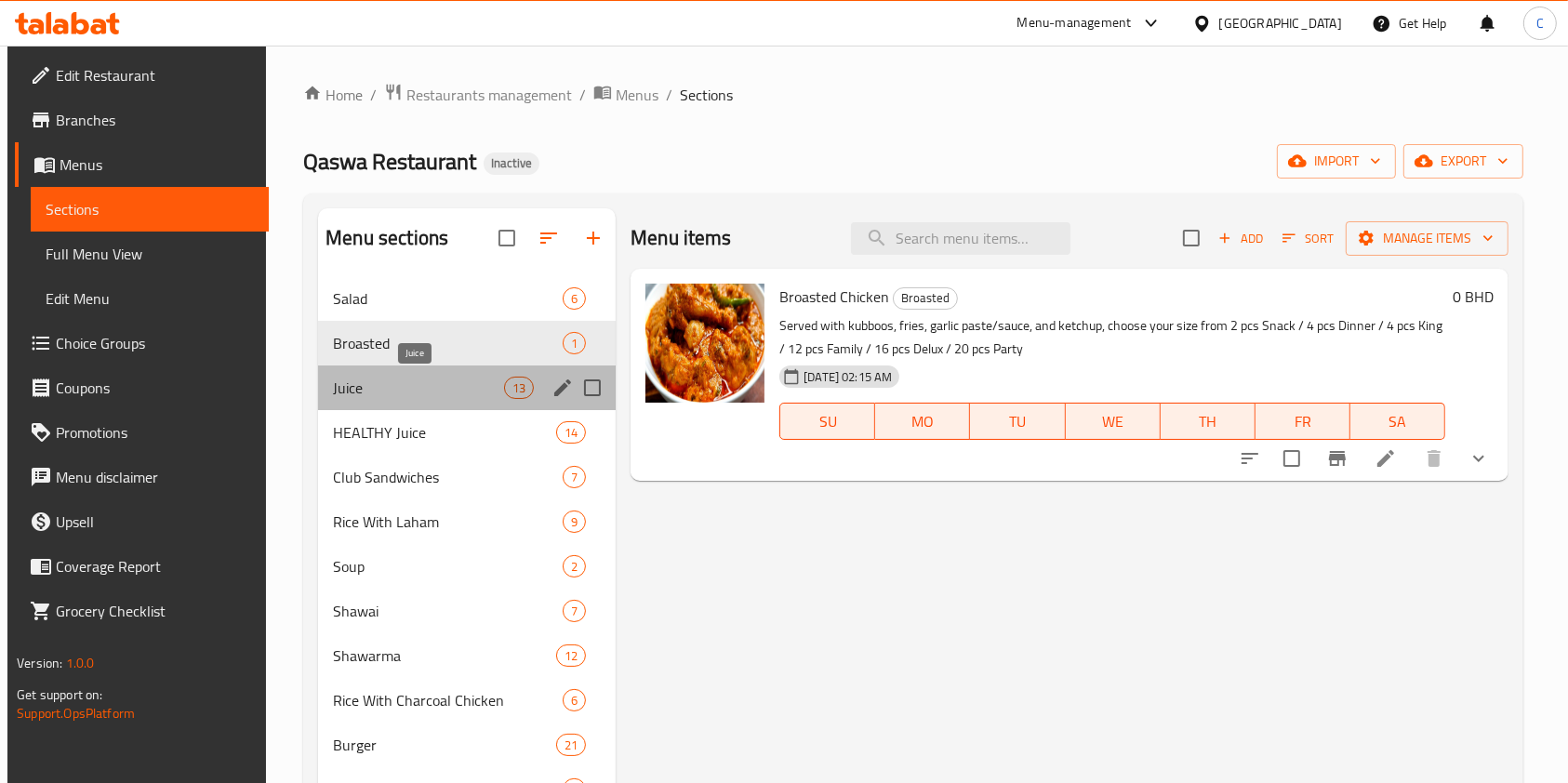
click at [385, 385] on span "Juice" at bounding box center [419, 387] width 171 height 22
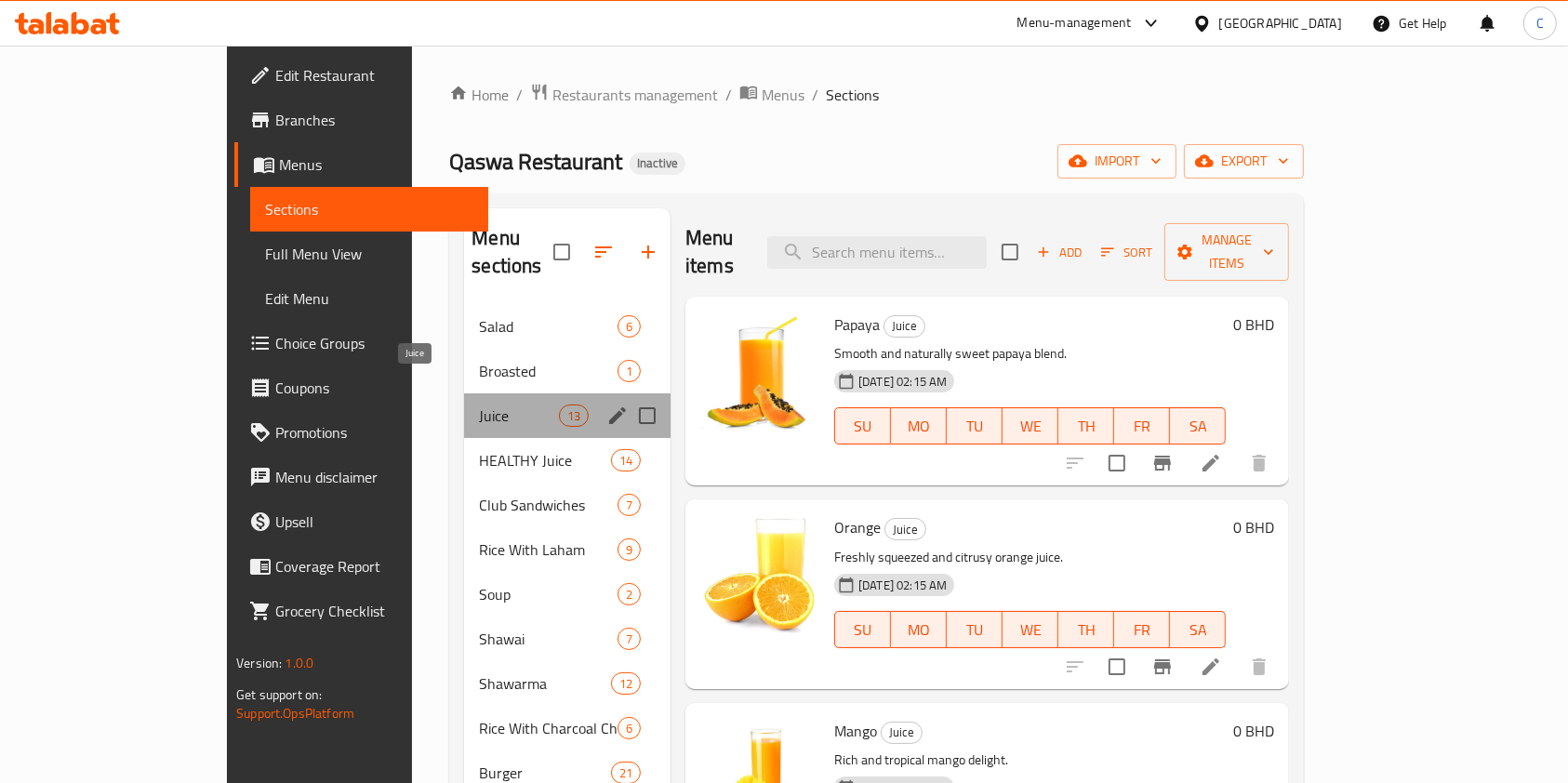
click at [479, 404] on span "Juice" at bounding box center [518, 415] width 79 height 22
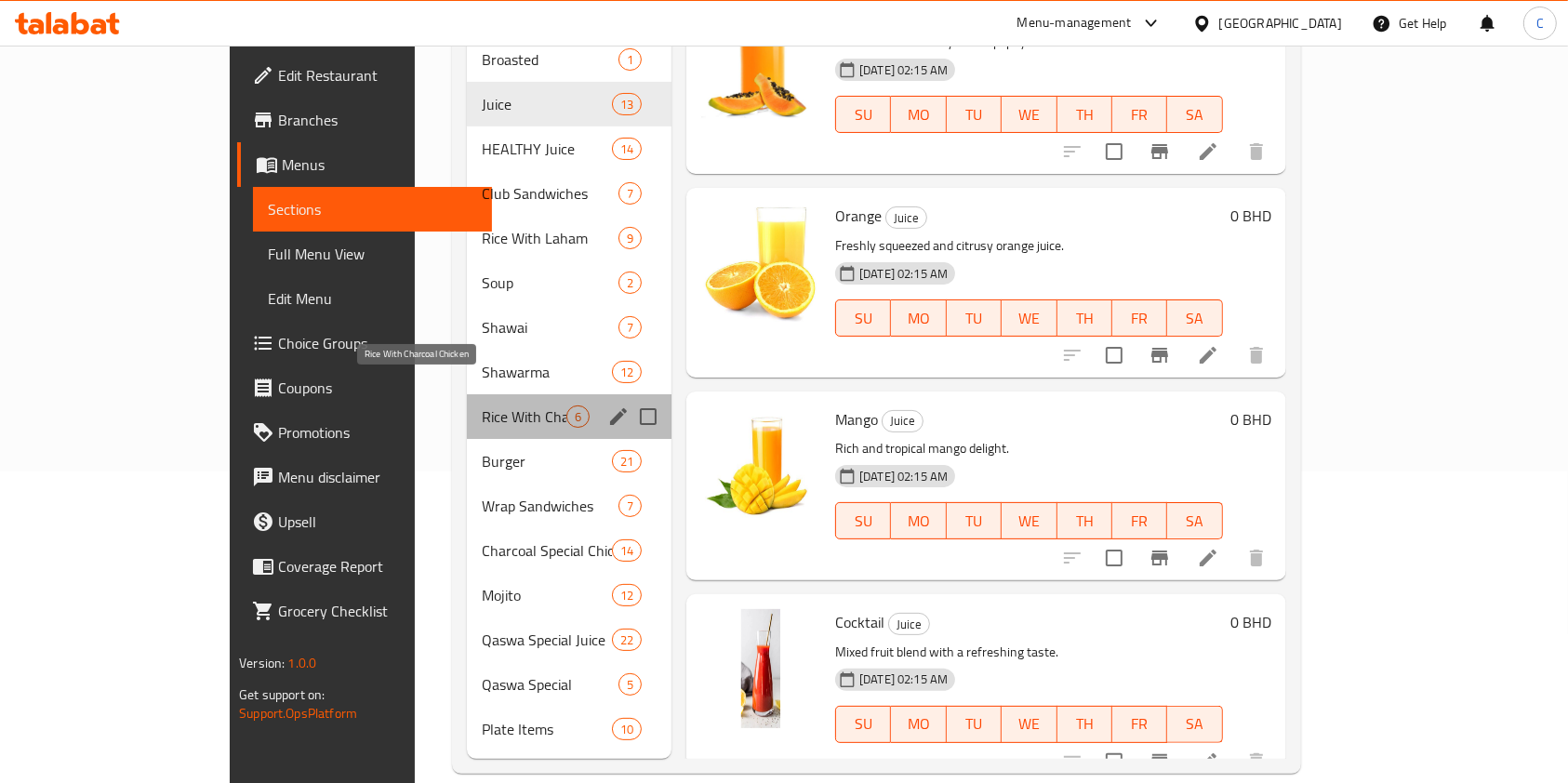
click at [481, 405] on span "Rice With Charcoal Chicken" at bounding box center [523, 416] width 85 height 22
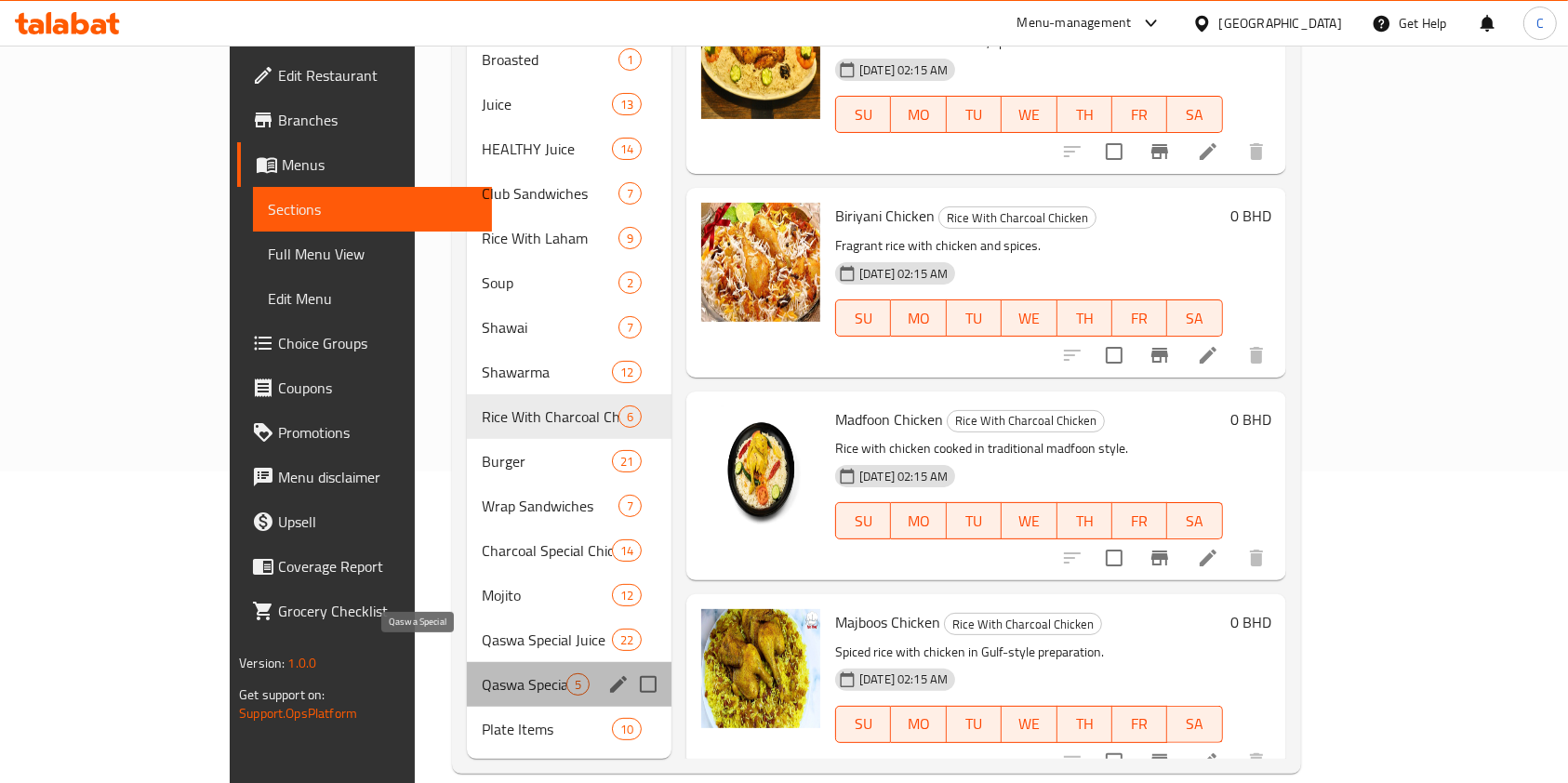
click at [481, 673] on span "Qaswa Special" at bounding box center [523, 684] width 85 height 22
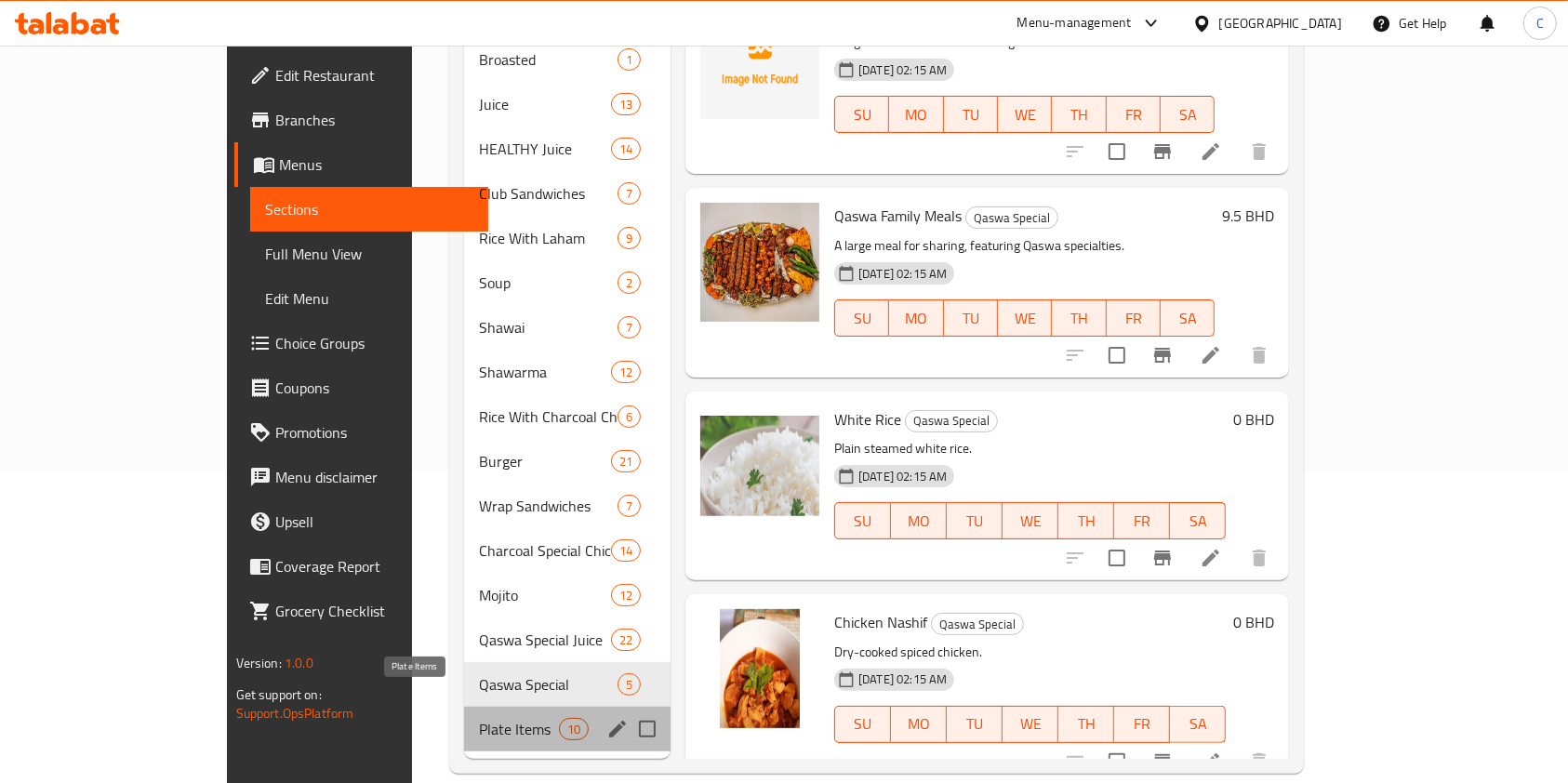
click at [479, 718] on span "Plate Items" at bounding box center [518, 729] width 79 height 22
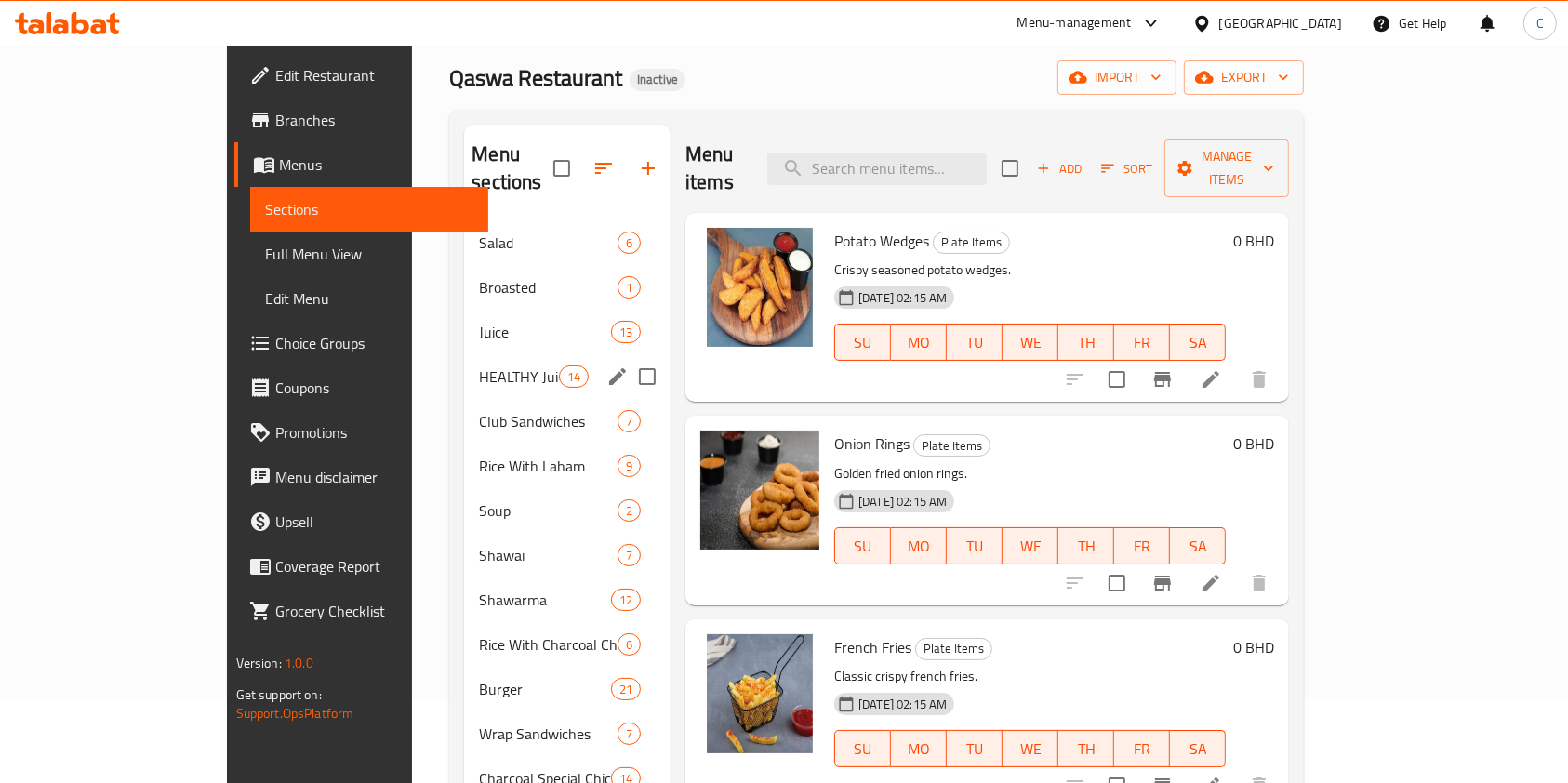
scroll to position [94, 0]
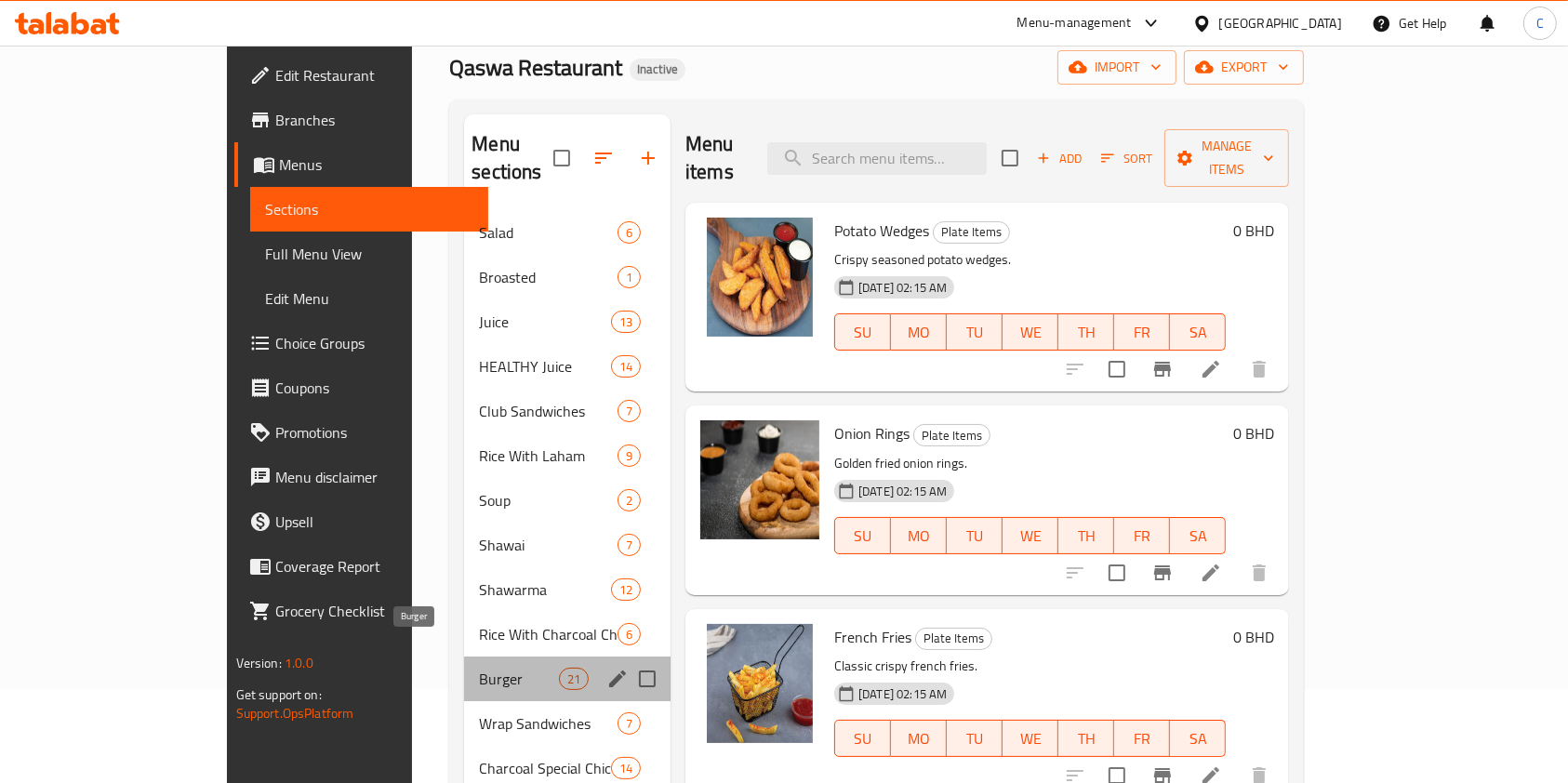
click at [479, 668] on span "Burger" at bounding box center [518, 679] width 79 height 22
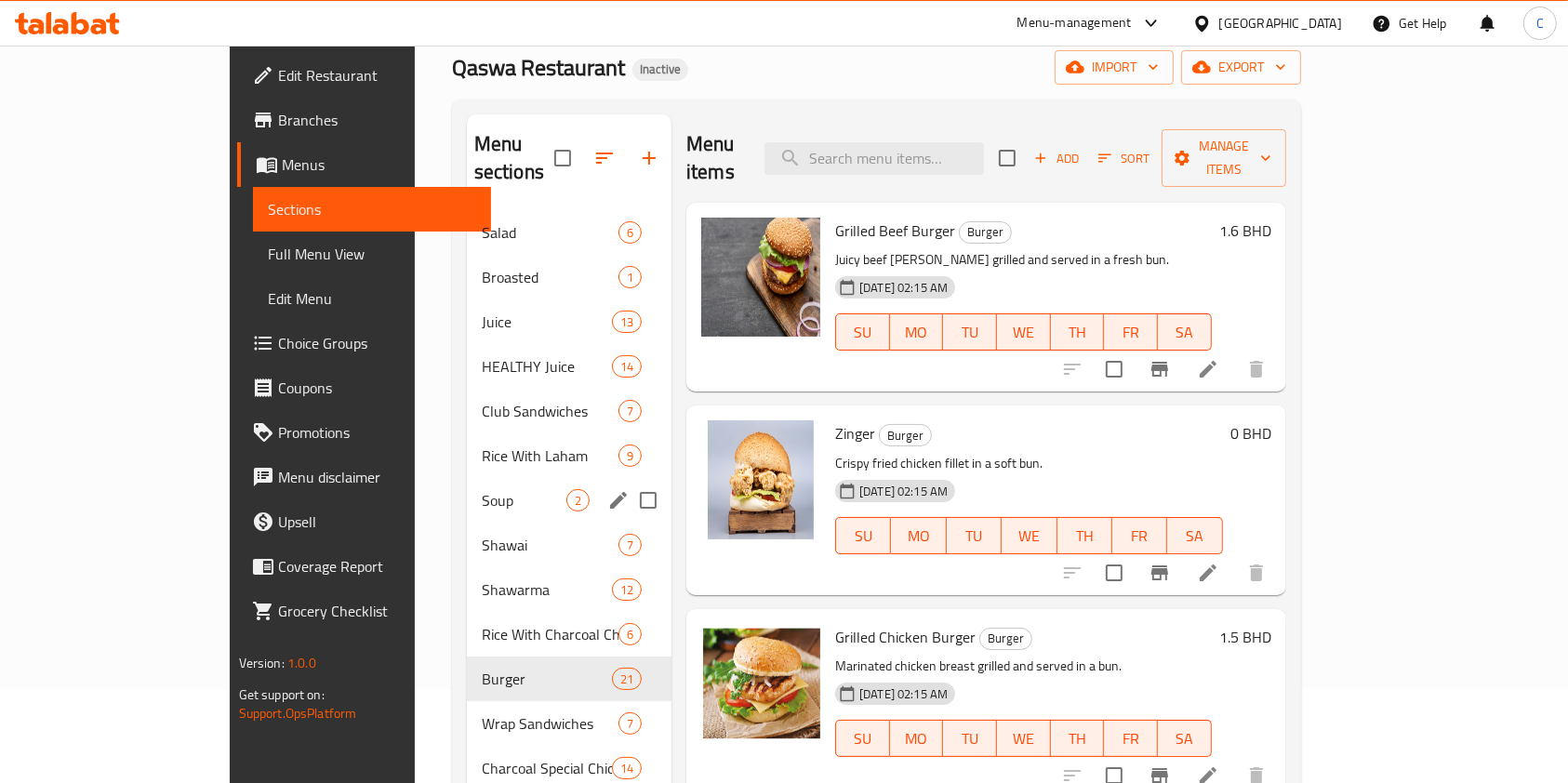
scroll to position [312, 0]
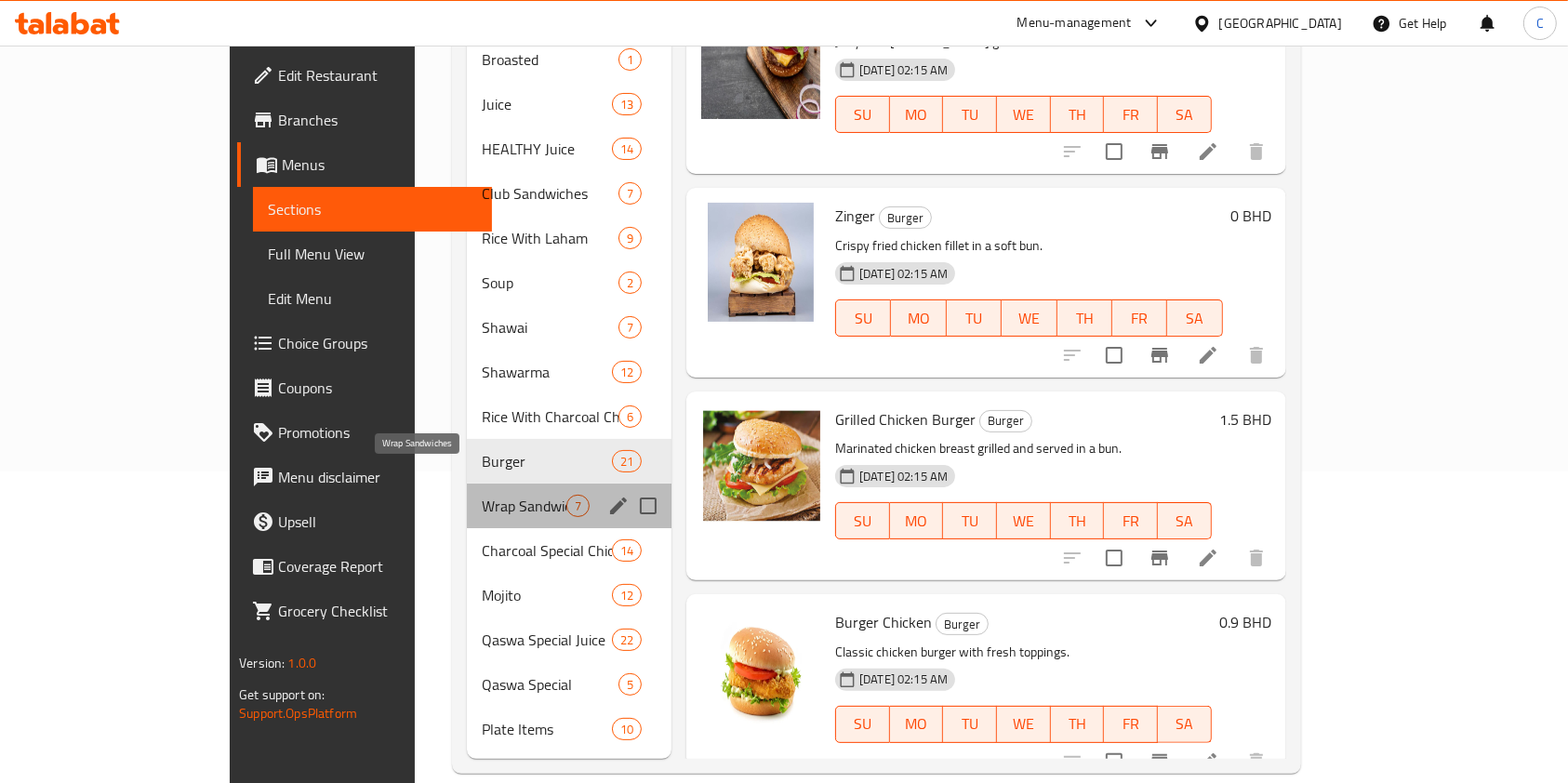
click at [481, 494] on span "Wrap Sandwiches" at bounding box center [523, 506] width 85 height 22
